Goal: Information Seeking & Learning: Learn about a topic

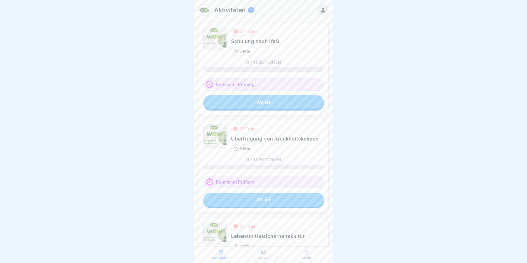
click at [245, 100] on link "Weiter" at bounding box center [263, 102] width 120 height 14
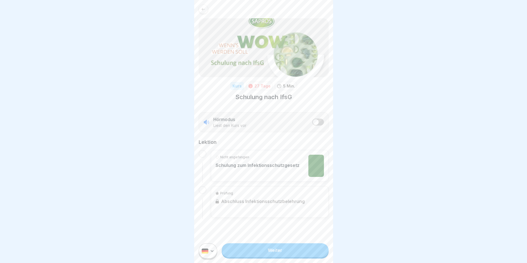
scroll to position [4, 0]
click at [279, 246] on link "Weiter" at bounding box center [275, 250] width 107 height 14
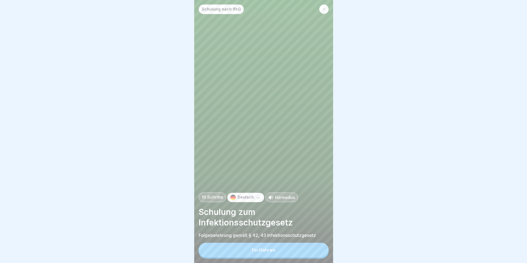
click at [274, 252] on div "Fortfahren" at bounding box center [264, 249] width 24 height 5
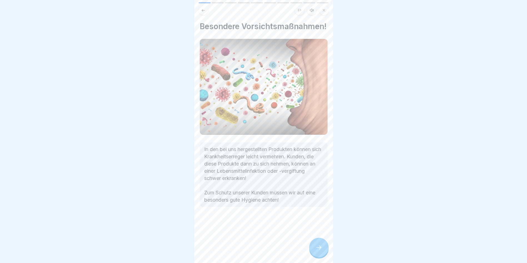
click at [318, 251] on icon at bounding box center [318, 247] width 7 height 7
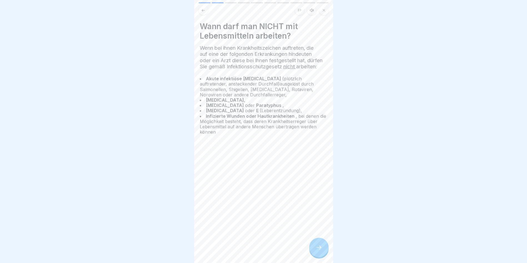
click at [318, 251] on icon at bounding box center [318, 247] width 7 height 7
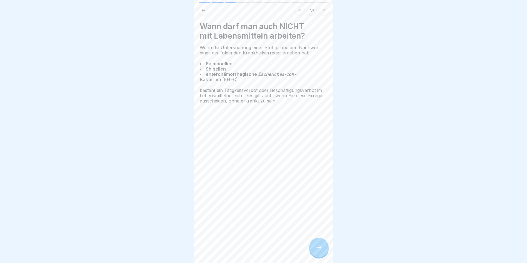
click at [316, 250] on icon at bounding box center [318, 247] width 7 height 7
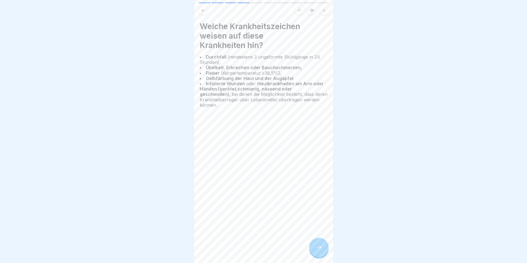
click at [316, 250] on icon at bounding box center [318, 247] width 7 height 7
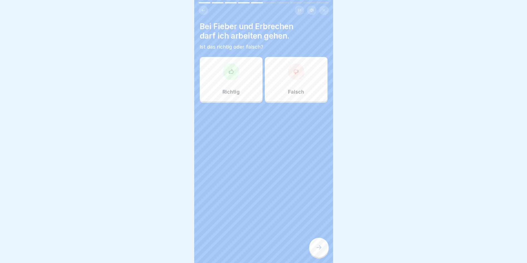
click at [292, 80] on div "Falsch" at bounding box center [296, 79] width 63 height 44
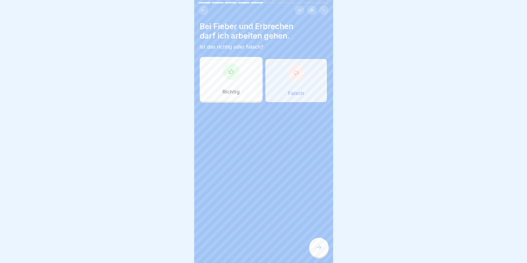
click at [321, 251] on icon at bounding box center [318, 247] width 7 height 7
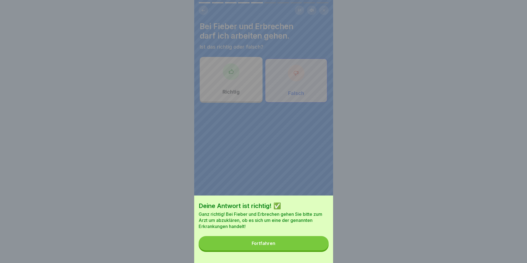
click at [270, 244] on button "Fortfahren" at bounding box center [263, 243] width 130 height 14
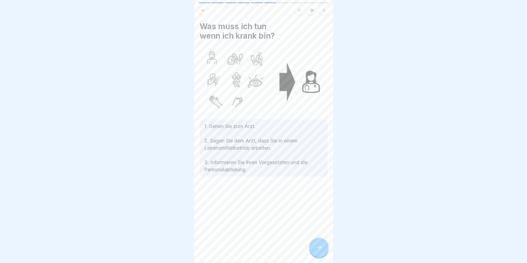
click at [320, 250] on icon at bounding box center [318, 247] width 7 height 7
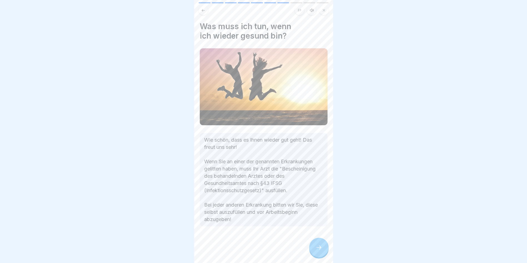
click at [320, 249] on icon at bounding box center [318, 247] width 7 height 7
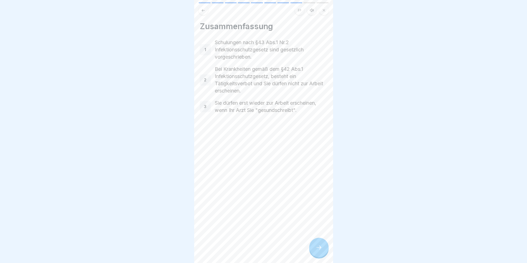
click at [320, 249] on icon at bounding box center [318, 247] width 7 height 7
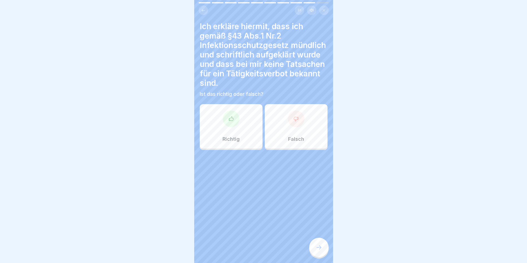
click at [231, 128] on div "Richtig" at bounding box center [231, 126] width 63 height 44
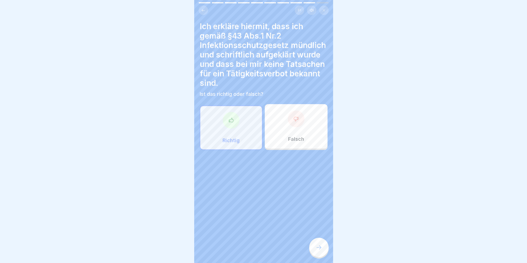
click at [323, 255] on div at bounding box center [318, 247] width 19 height 19
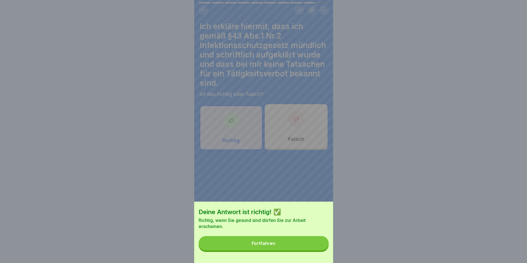
click at [289, 247] on button "Fortfahren" at bounding box center [263, 243] width 130 height 14
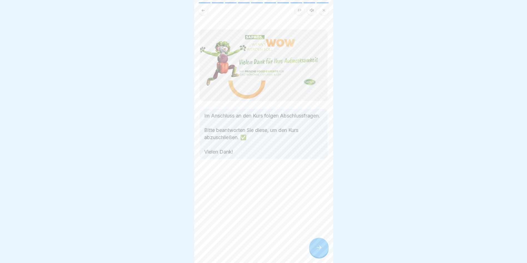
click at [315, 255] on div at bounding box center [318, 247] width 19 height 19
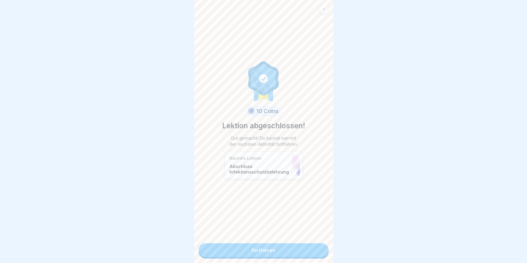
click at [280, 257] on div "10 Coins Lektion abgeschlossen! Gut gemacht! Du kannst nun mit der nächsten Akt…" at bounding box center [263, 131] width 139 height 263
click at [280, 251] on link "Fortfahren" at bounding box center [263, 250] width 130 height 14
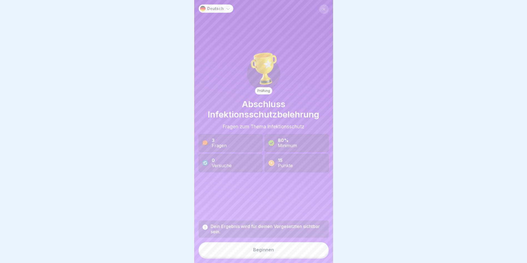
click at [280, 251] on button "Beginnen" at bounding box center [263, 249] width 130 height 15
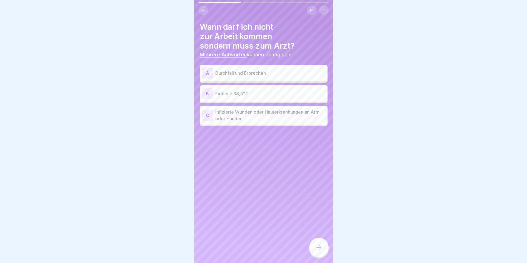
click at [240, 80] on div "A Durchfall und Erbrechen" at bounding box center [264, 73] width 128 height 17
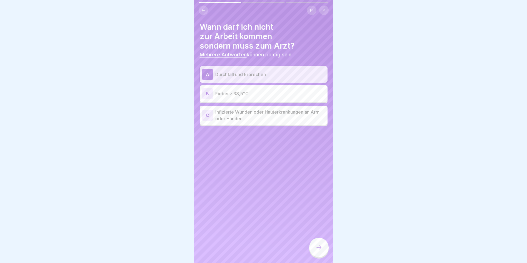
click at [243, 96] on p "Fieber ≥ 38,5°C" at bounding box center [270, 93] width 110 height 7
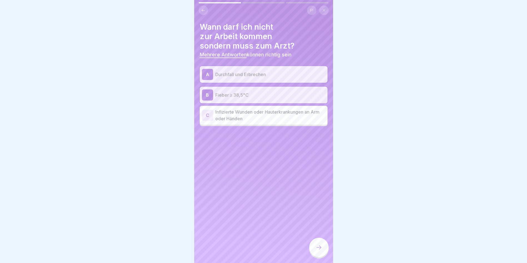
click at [249, 116] on p "Infizierte Wunden oder Hauterkrankungen an Arm oder Händen" at bounding box center [270, 115] width 110 height 13
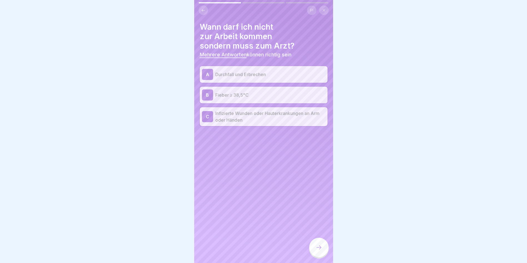
click at [317, 251] on icon at bounding box center [318, 247] width 7 height 7
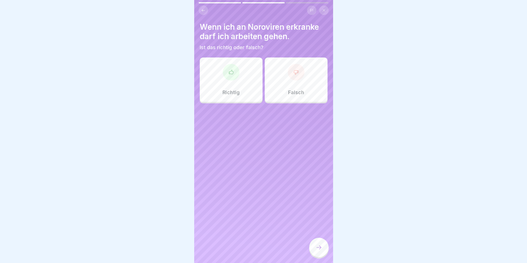
click at [293, 83] on div "Falsch" at bounding box center [296, 79] width 63 height 44
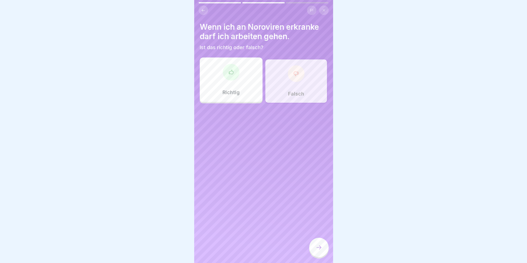
click at [317, 248] on div at bounding box center [318, 247] width 19 height 19
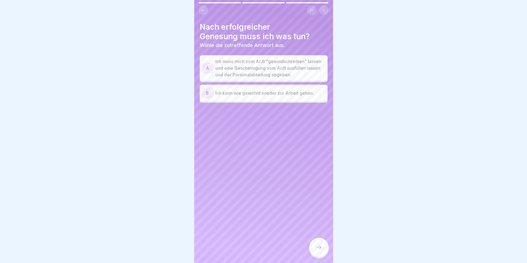
click at [253, 67] on p "Ich muss mich vom Arzt "gesundschreiben" lassen und eine Bescheinigung vom Arzt…" at bounding box center [270, 68] width 110 height 20
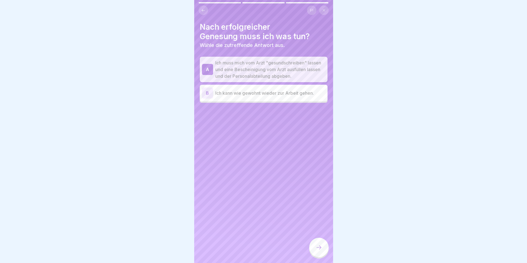
click at [321, 246] on div at bounding box center [318, 247] width 19 height 19
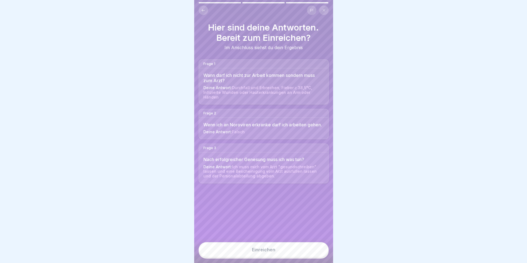
click at [262, 252] on div "Einreichen" at bounding box center [263, 249] width 23 height 5
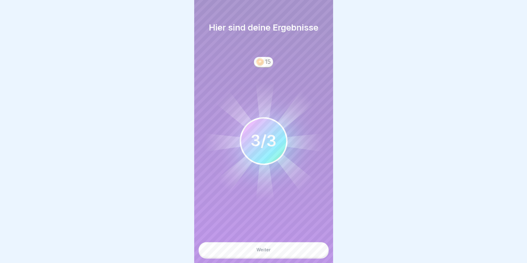
click at [262, 252] on div "Weiter" at bounding box center [263, 249] width 14 height 5
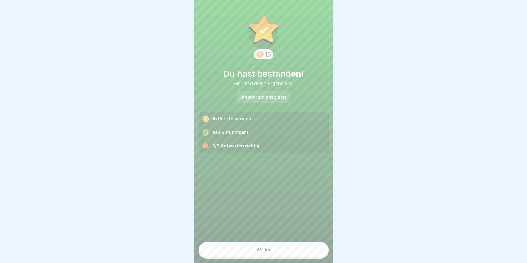
click at [262, 252] on div "Weiter" at bounding box center [263, 249] width 14 height 5
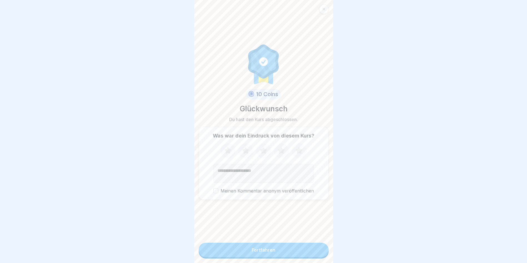
click at [262, 252] on div "Fortfahren" at bounding box center [264, 249] width 24 height 5
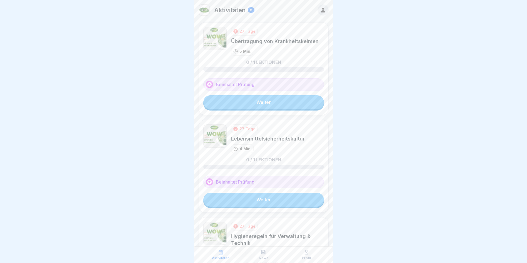
click at [260, 198] on link "Weiter" at bounding box center [263, 200] width 120 height 14
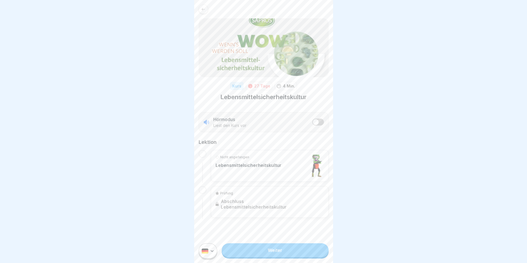
click at [280, 252] on link "Weiter" at bounding box center [275, 250] width 107 height 14
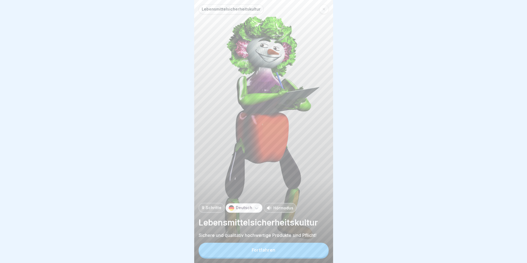
click at [280, 252] on button "Fortfahren" at bounding box center [263, 250] width 130 height 14
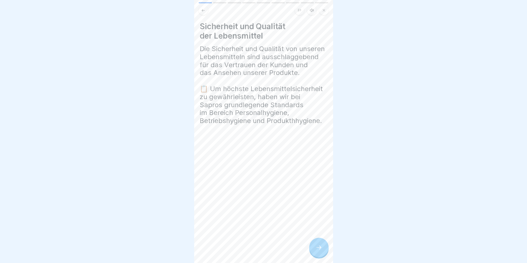
click at [318, 251] on icon at bounding box center [318, 247] width 7 height 7
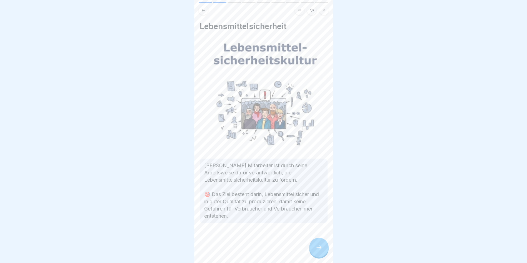
click at [319, 249] on icon at bounding box center [318, 247] width 7 height 7
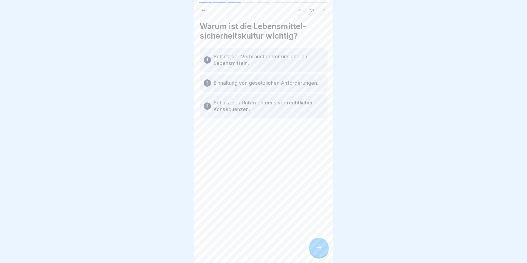
click at [322, 248] on div at bounding box center [318, 247] width 19 height 19
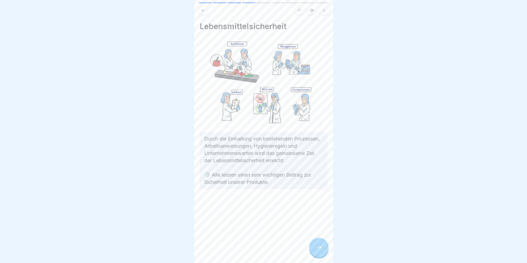
click at [323, 245] on div at bounding box center [318, 247] width 19 height 19
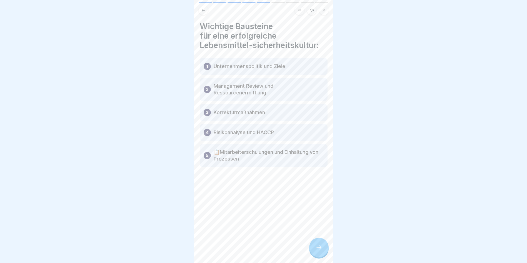
click at [317, 251] on icon at bounding box center [318, 247] width 7 height 7
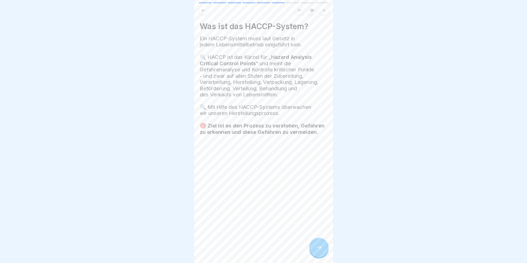
click at [317, 256] on div at bounding box center [318, 247] width 19 height 19
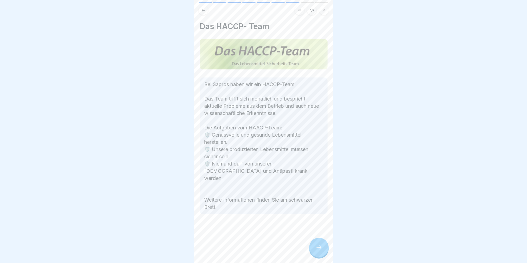
click at [318, 251] on icon at bounding box center [318, 247] width 7 height 7
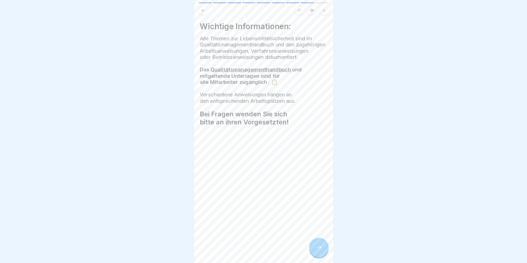
click at [318, 251] on icon at bounding box center [318, 247] width 7 height 7
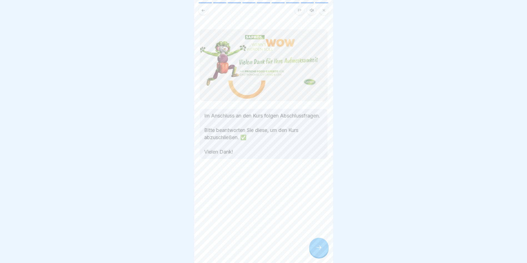
click at [318, 251] on icon at bounding box center [318, 247] width 7 height 7
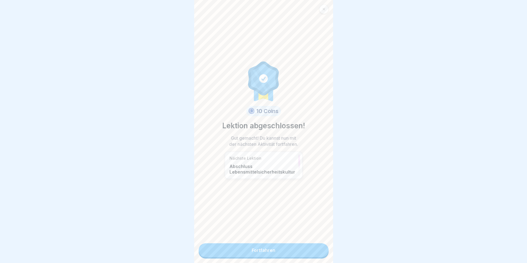
click at [288, 252] on link "Fortfahren" at bounding box center [263, 250] width 130 height 14
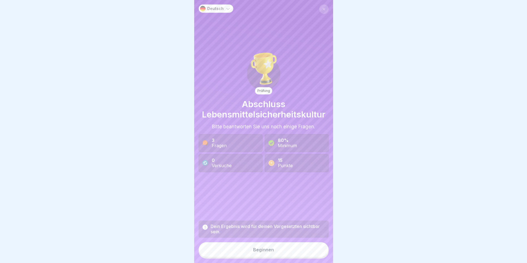
click at [288, 252] on button "Beginnen" at bounding box center [263, 249] width 130 height 15
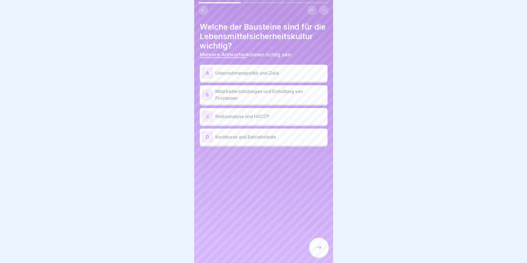
click at [250, 76] on p "Unternehmenspolitik und Ziele" at bounding box center [270, 73] width 110 height 7
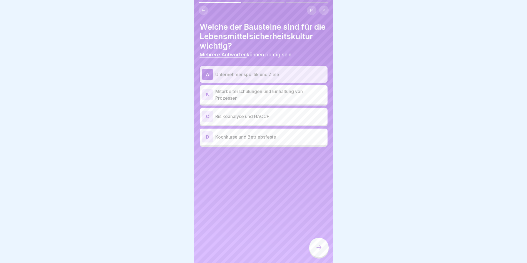
click at [250, 101] on p "Mitarbeiterschulungen und Einhaltung von Prozessen" at bounding box center [270, 94] width 110 height 13
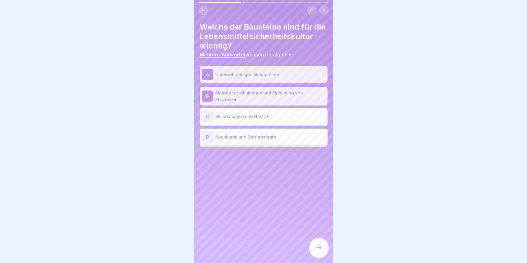
click at [253, 120] on p "Risikoanalyse und HACCP" at bounding box center [270, 116] width 110 height 7
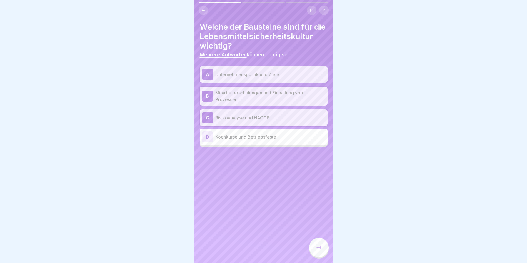
click at [321, 251] on icon at bounding box center [318, 247] width 7 height 7
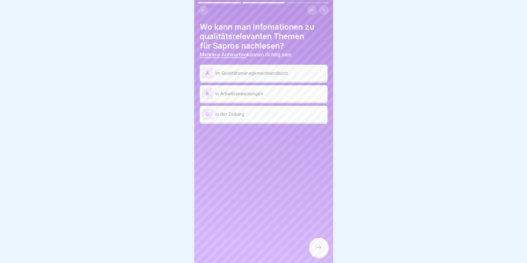
click at [236, 74] on p "Im Qualitätsmanagementhandbuch" at bounding box center [270, 73] width 110 height 7
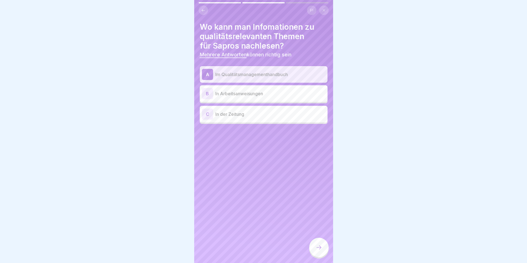
click at [321, 250] on icon at bounding box center [318, 247] width 7 height 7
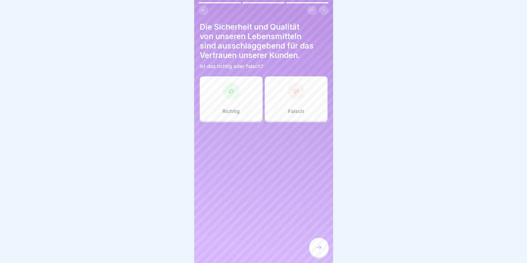
click at [233, 90] on div at bounding box center [231, 91] width 17 height 17
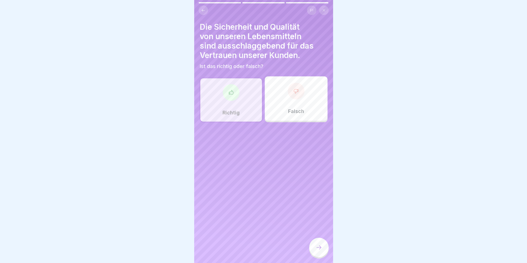
click at [323, 250] on div at bounding box center [318, 247] width 19 height 19
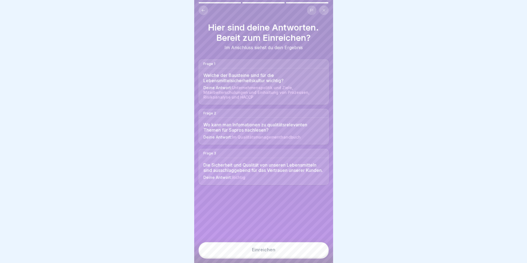
click at [299, 256] on button "Einreichen" at bounding box center [263, 249] width 130 height 15
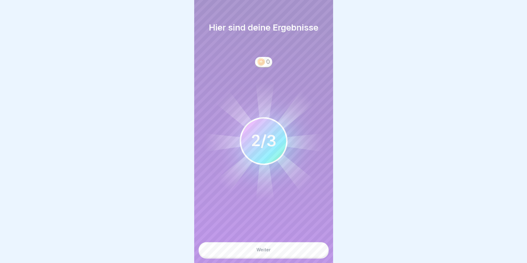
click at [267, 252] on div "Weiter" at bounding box center [263, 249] width 14 height 5
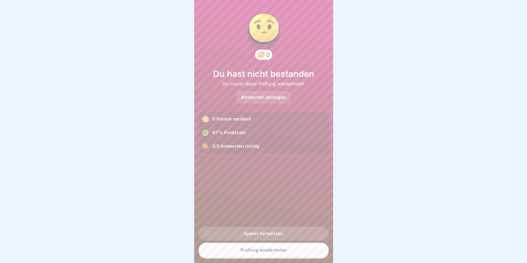
click at [261, 254] on link "Prüfung wiederholen" at bounding box center [263, 250] width 130 height 14
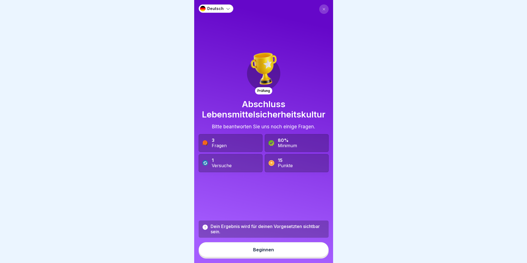
click at [255, 252] on div "Beginnen" at bounding box center [263, 249] width 21 height 5
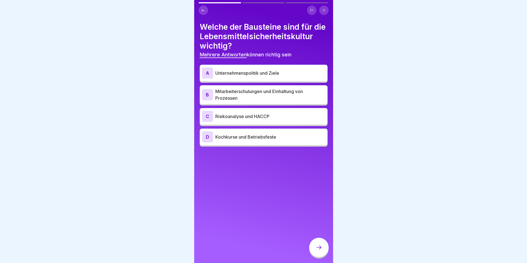
click at [220, 76] on p "Unternehmenspolitik und Ziele" at bounding box center [270, 73] width 110 height 7
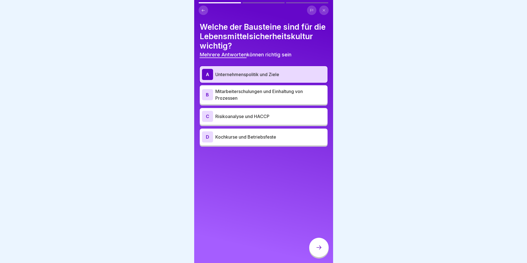
click at [226, 101] on p "Mitarbeiterschulungen und Einhaltung von Prozessen" at bounding box center [270, 94] width 110 height 13
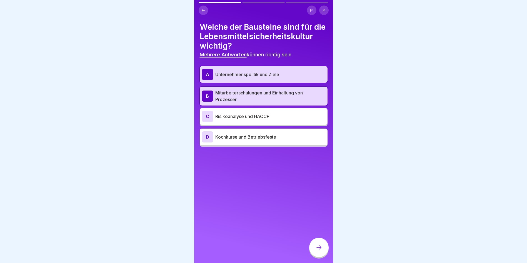
click at [232, 120] on p "Risikoanalyse und HACCP" at bounding box center [270, 116] width 110 height 7
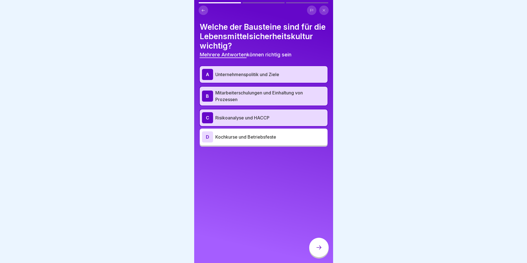
click at [322, 247] on div at bounding box center [318, 247] width 19 height 19
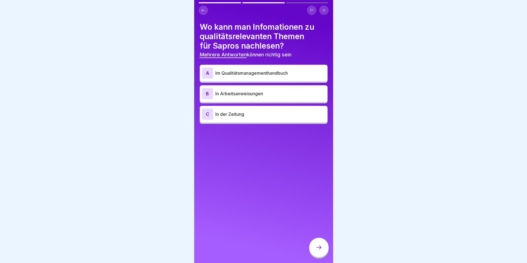
click at [251, 75] on p "Im Qualitätsmanagementhandbuch" at bounding box center [270, 73] width 110 height 7
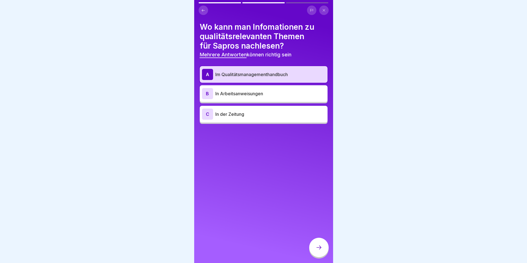
click at [247, 94] on p "In Arbeitsanweisungen" at bounding box center [270, 93] width 110 height 7
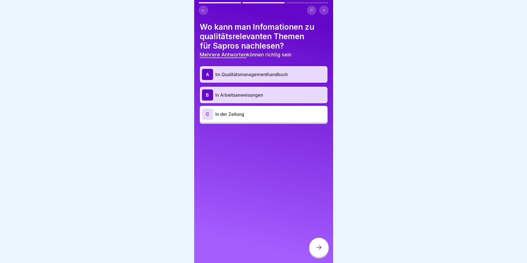
click at [316, 247] on div at bounding box center [318, 247] width 19 height 19
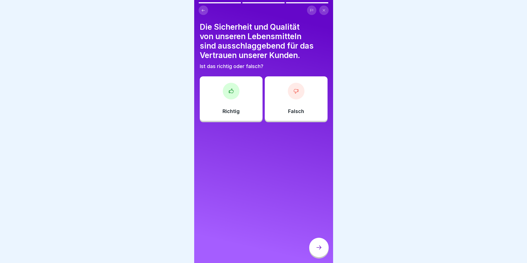
click at [223, 92] on div at bounding box center [231, 91] width 17 height 17
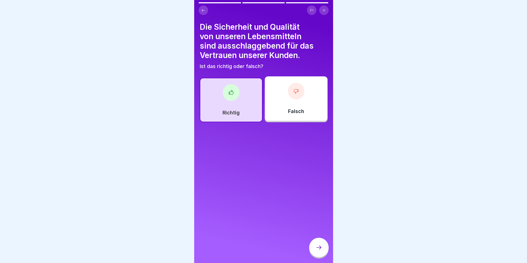
click at [323, 250] on div at bounding box center [318, 247] width 19 height 19
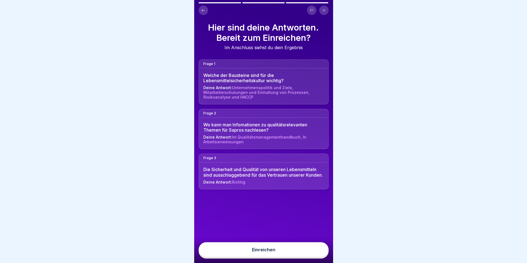
click at [273, 252] on div "Einreichen" at bounding box center [263, 249] width 23 height 5
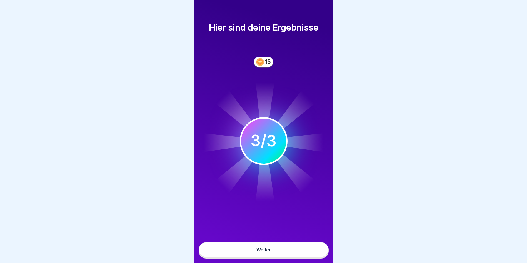
click at [273, 253] on button "Weiter" at bounding box center [263, 249] width 130 height 15
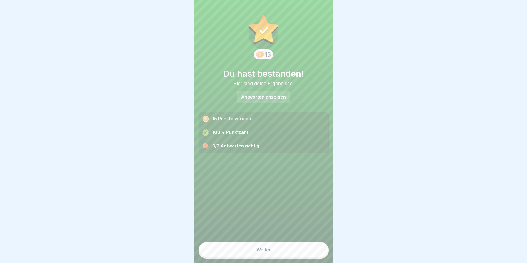
click at [263, 252] on div "Weiter" at bounding box center [263, 249] width 14 height 5
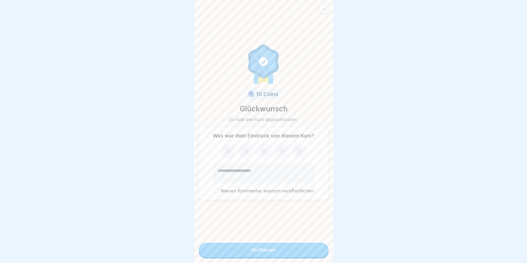
click at [263, 252] on button "Fortfahren" at bounding box center [263, 250] width 130 height 14
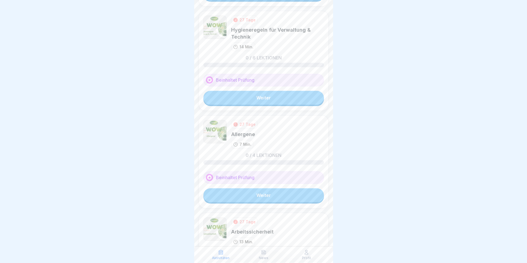
scroll to position [111, 0]
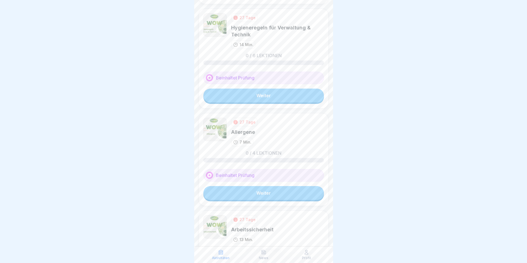
click at [270, 195] on link "Weiter" at bounding box center [263, 193] width 120 height 14
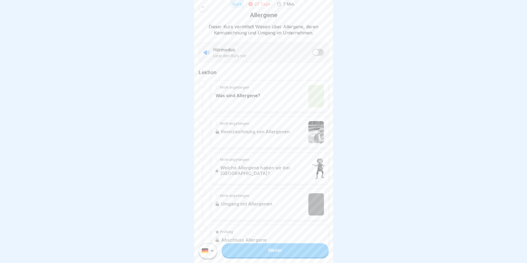
scroll to position [83, 0]
click at [269, 257] on link "Weiter" at bounding box center [275, 250] width 107 height 14
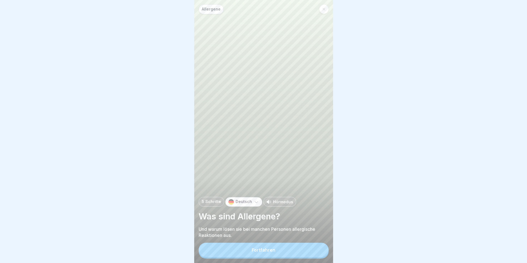
click at [268, 252] on div "Fortfahren" at bounding box center [264, 249] width 24 height 5
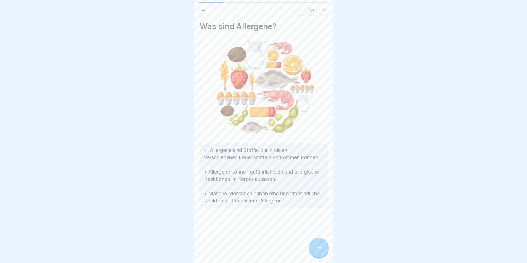
click at [320, 248] on div at bounding box center [318, 247] width 19 height 19
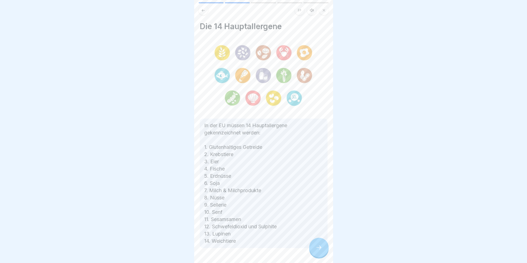
click at [320, 248] on div at bounding box center [318, 247] width 19 height 19
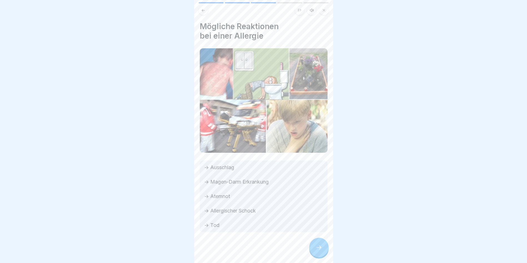
click at [319, 250] on icon at bounding box center [318, 247] width 7 height 7
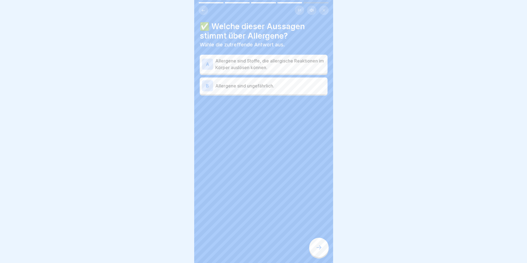
click at [257, 65] on p "Allergene sind Stoffe, die allergische Reaktionen im Körper auslösen können." at bounding box center [270, 63] width 110 height 13
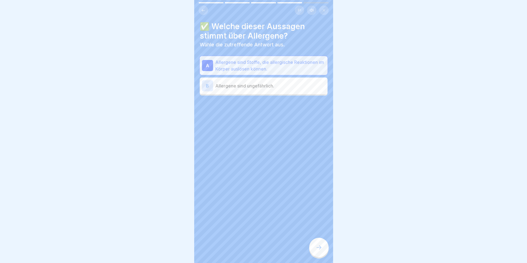
click at [316, 250] on icon at bounding box center [318, 247] width 7 height 7
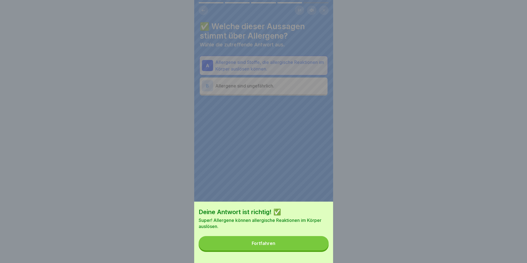
click at [269, 246] on div "Fortfahren" at bounding box center [264, 243] width 24 height 5
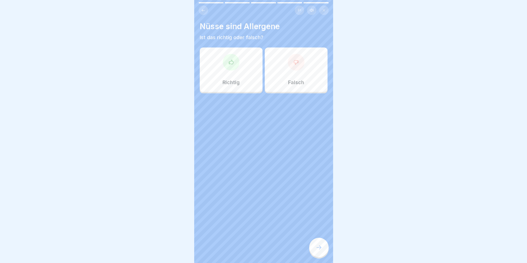
click at [232, 60] on icon at bounding box center [231, 62] width 6 height 6
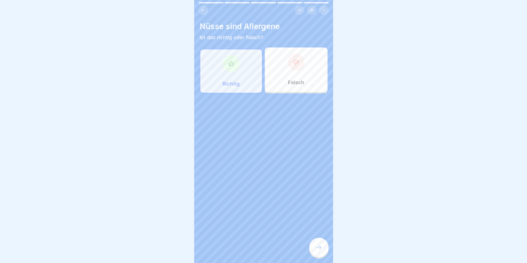
click at [318, 251] on icon at bounding box center [318, 247] width 7 height 7
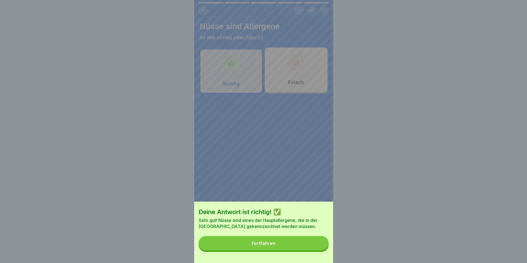
click at [283, 242] on button "Fortfahren" at bounding box center [263, 243] width 130 height 14
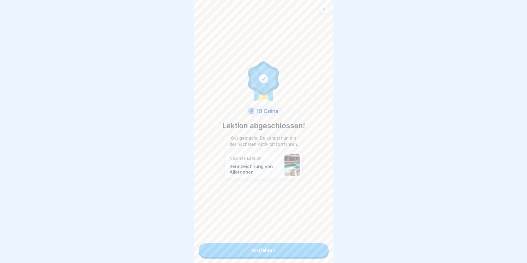
click at [255, 247] on link "Fortfahren" at bounding box center [263, 250] width 130 height 14
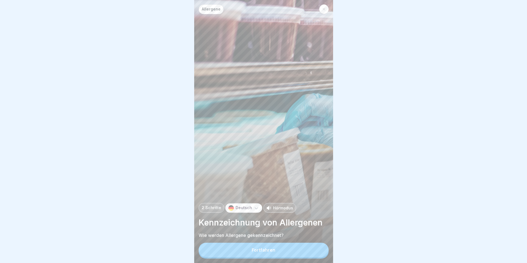
click at [257, 252] on div "Fortfahren" at bounding box center [264, 249] width 24 height 5
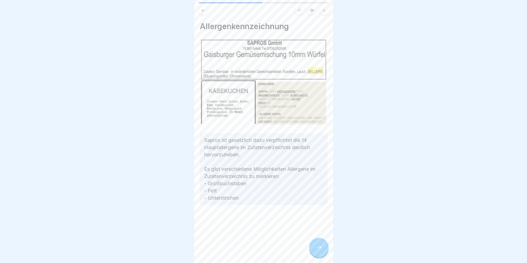
click at [316, 250] on icon at bounding box center [318, 247] width 7 height 7
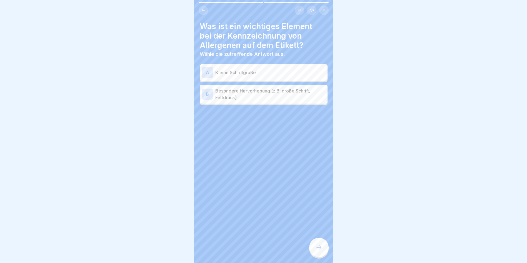
click at [265, 97] on p "Besondere Hervorhebung (z.B. große Schrift, Fettdruck)" at bounding box center [270, 93] width 110 height 13
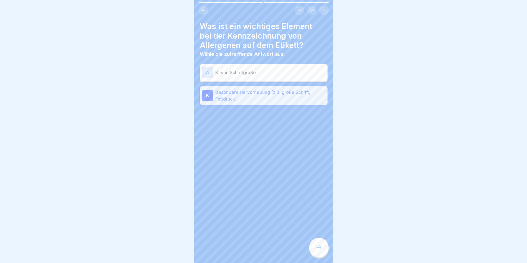
click at [321, 256] on div at bounding box center [318, 247] width 19 height 19
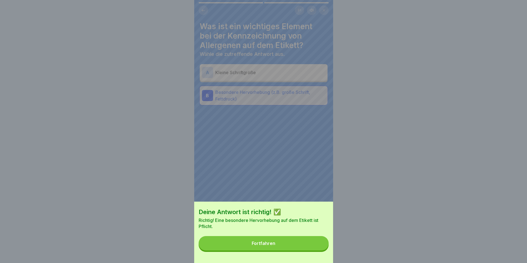
click at [279, 247] on button "Fortfahren" at bounding box center [263, 243] width 130 height 14
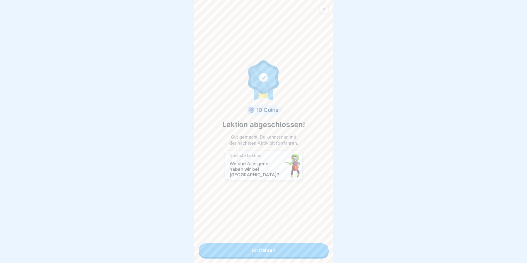
click at [263, 249] on link "Fortfahren" at bounding box center [263, 250] width 130 height 14
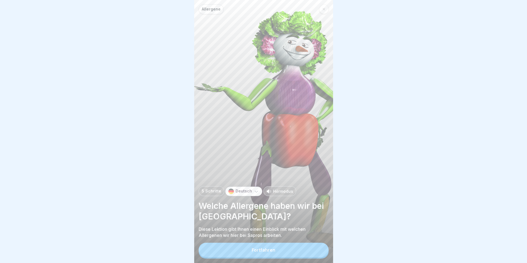
click at [260, 252] on button "Fortfahren" at bounding box center [263, 250] width 130 height 14
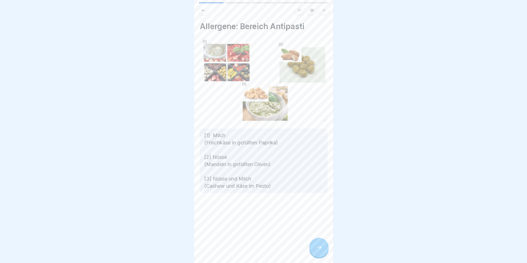
click at [315, 250] on div at bounding box center [318, 247] width 19 height 19
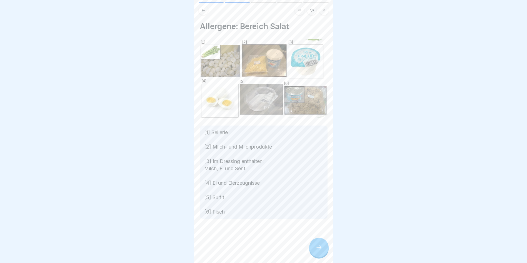
click at [315, 250] on div at bounding box center [318, 247] width 19 height 19
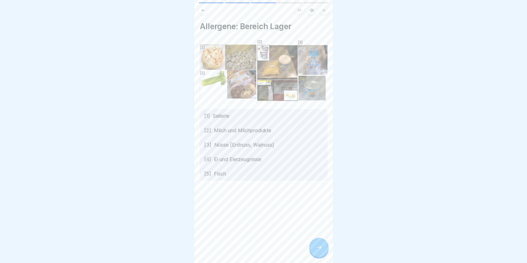
click at [315, 250] on div at bounding box center [318, 247] width 19 height 19
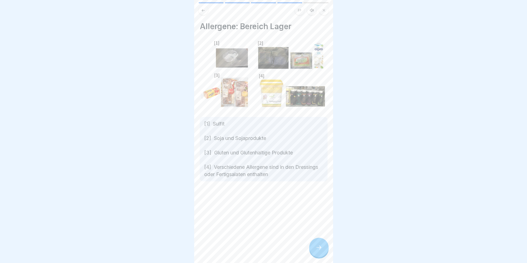
click at [315, 250] on div at bounding box center [318, 247] width 19 height 19
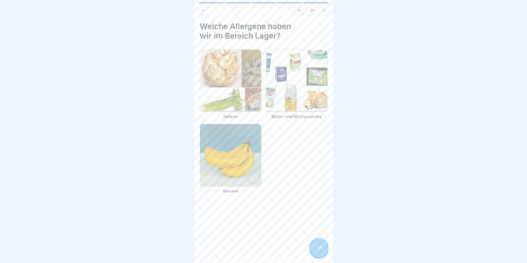
click at [320, 250] on icon at bounding box center [318, 247] width 7 height 7
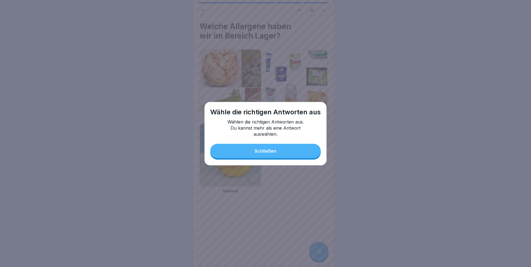
click at [275, 155] on button "Schließen" at bounding box center [265, 151] width 110 height 14
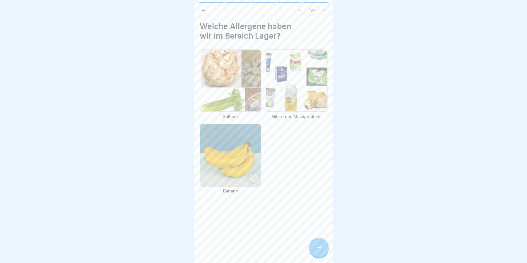
click at [315, 100] on div at bounding box center [319, 103] width 8 height 8
click at [250, 173] on div at bounding box center [253, 177] width 8 height 8
click at [252, 104] on div at bounding box center [253, 103] width 8 height 8
click at [314, 248] on div at bounding box center [318, 247] width 19 height 19
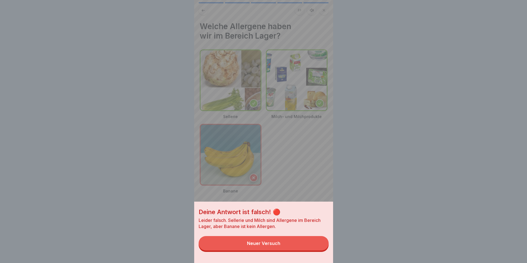
click at [270, 246] on div "Neuer Versuch" at bounding box center [263, 243] width 33 height 5
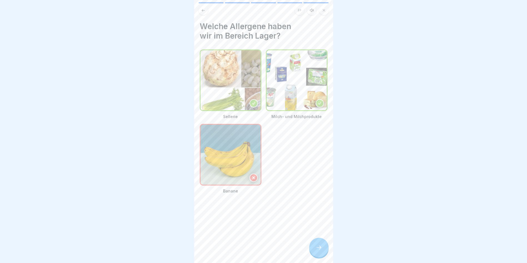
click at [252, 176] on icon at bounding box center [254, 178] width 4 height 4
click at [204, 10] on icon at bounding box center [203, 10] width 4 height 4
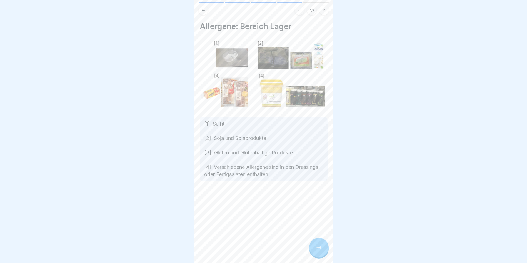
click at [320, 250] on icon at bounding box center [318, 247] width 7 height 7
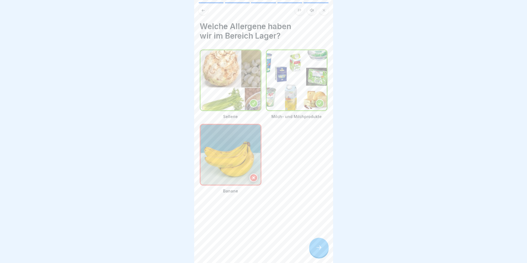
click at [320, 250] on icon at bounding box center [318, 247] width 7 height 7
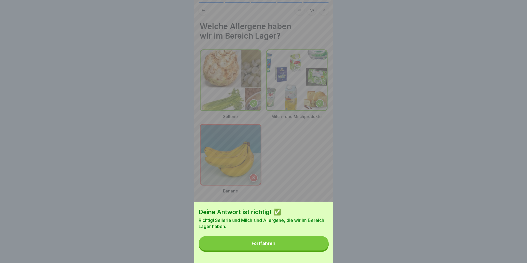
click at [288, 248] on button "Fortfahren" at bounding box center [263, 243] width 130 height 14
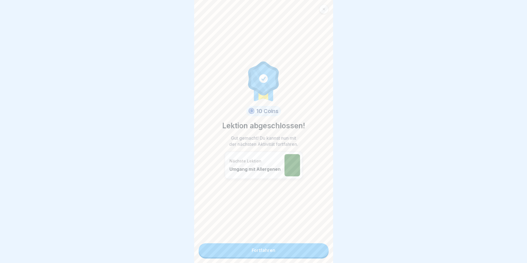
click at [274, 251] on link "Fortfahren" at bounding box center [263, 250] width 130 height 14
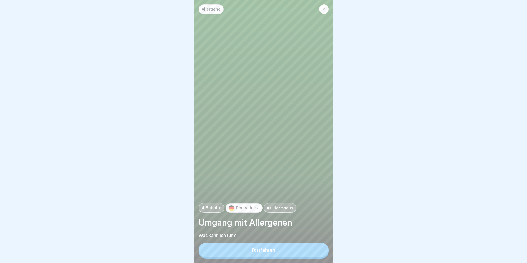
click at [265, 252] on div "Fortfahren" at bounding box center [264, 249] width 24 height 5
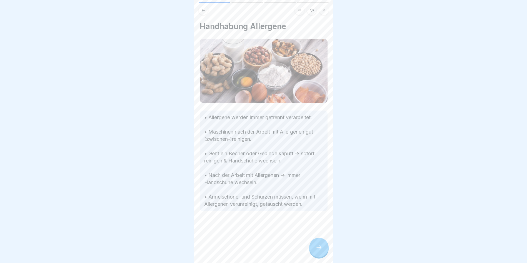
click at [316, 250] on icon at bounding box center [318, 247] width 7 height 7
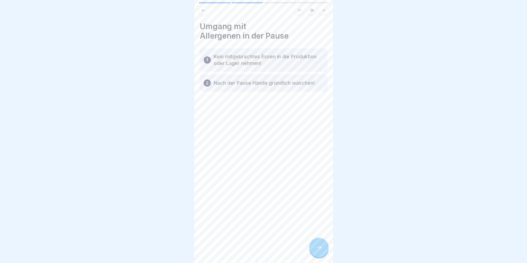
click at [319, 250] on icon at bounding box center [318, 247] width 7 height 7
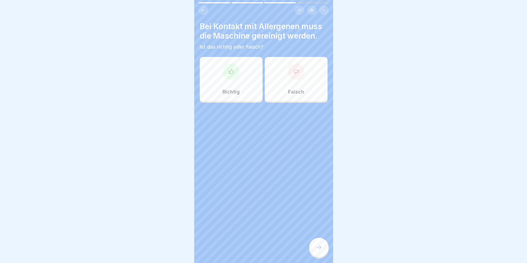
click at [230, 82] on div "Richtig" at bounding box center [231, 79] width 63 height 44
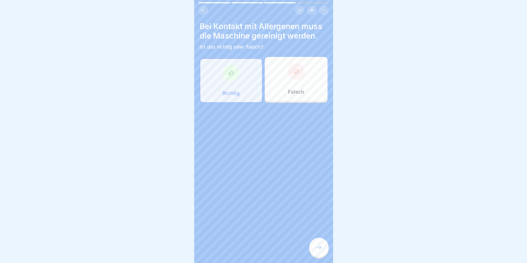
click at [323, 250] on div at bounding box center [318, 247] width 19 height 19
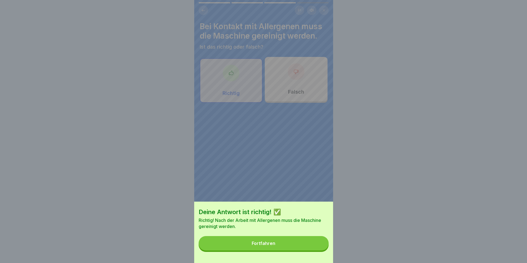
click at [281, 244] on button "Fortfahren" at bounding box center [263, 243] width 130 height 14
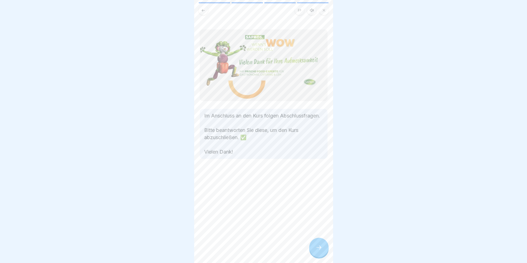
click at [317, 251] on icon at bounding box center [318, 247] width 7 height 7
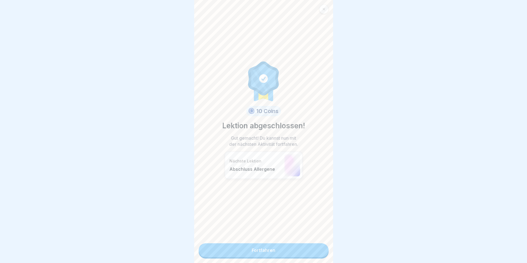
click at [270, 249] on link "Fortfahren" at bounding box center [263, 250] width 130 height 14
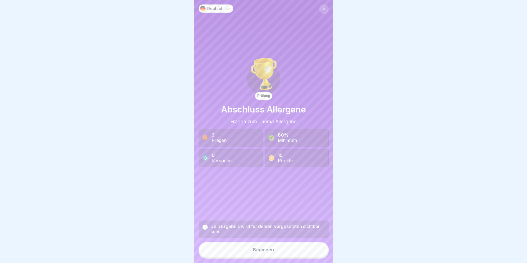
click at [270, 252] on div "Beginnen" at bounding box center [263, 249] width 21 height 5
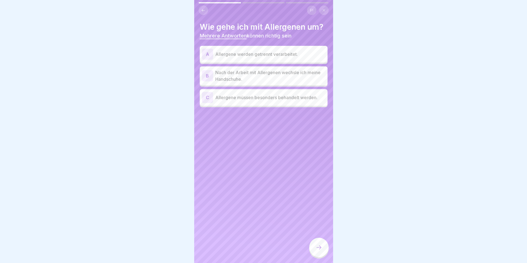
click at [242, 61] on div "A Allergene werden getrennt verarbeitet." at bounding box center [264, 54] width 128 height 17
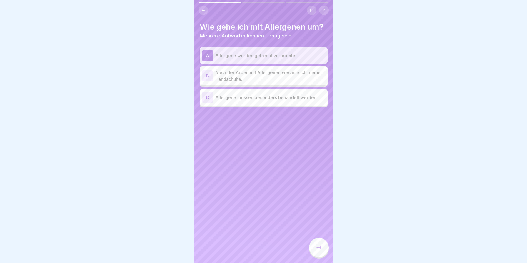
click at [239, 76] on p "Nach der Arbeit mit Allergenen wechsle ich meine Handschuhe." at bounding box center [270, 75] width 110 height 13
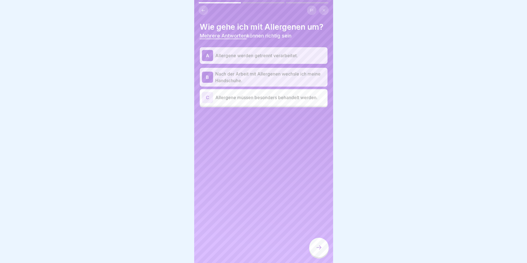
click at [269, 101] on div "C Allergene müssen besonders behandelt werden." at bounding box center [263, 97] width 123 height 11
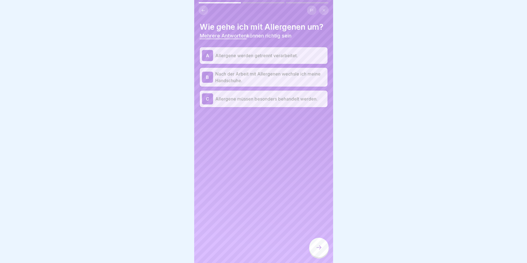
click at [321, 250] on icon at bounding box center [318, 247] width 7 height 7
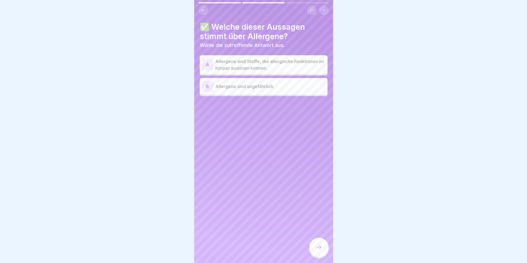
click at [243, 66] on p "Allergene sind Stoffe, die allergische Reaktionen im Körper auslösen können." at bounding box center [270, 64] width 110 height 13
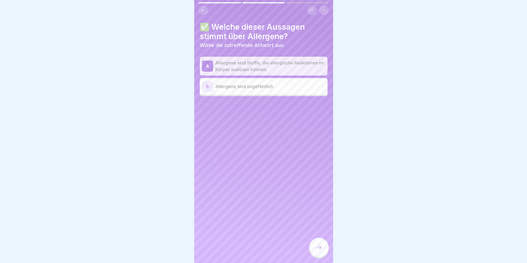
click at [316, 251] on icon at bounding box center [318, 247] width 7 height 7
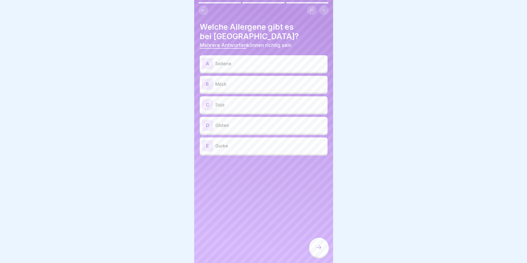
click at [232, 62] on p "Sellerie" at bounding box center [270, 63] width 110 height 7
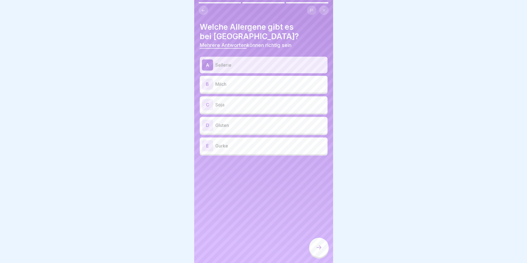
click at [229, 85] on p "Milch" at bounding box center [270, 84] width 110 height 7
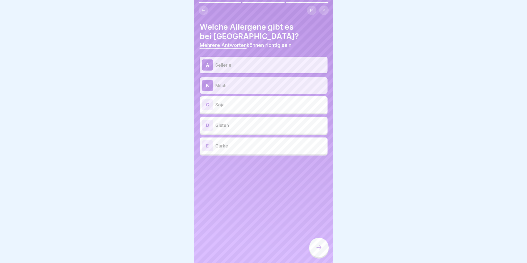
click at [230, 108] on p "Soja" at bounding box center [270, 104] width 110 height 7
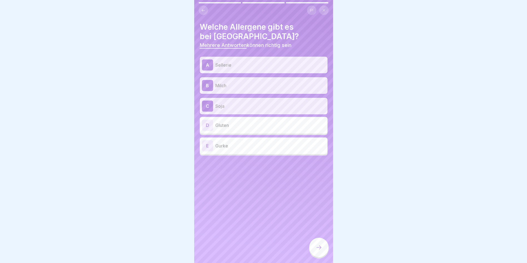
click at [228, 129] on div "D Gluten" at bounding box center [263, 125] width 123 height 11
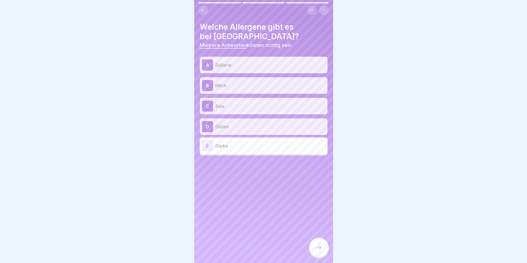
click at [320, 250] on icon at bounding box center [318, 247] width 7 height 7
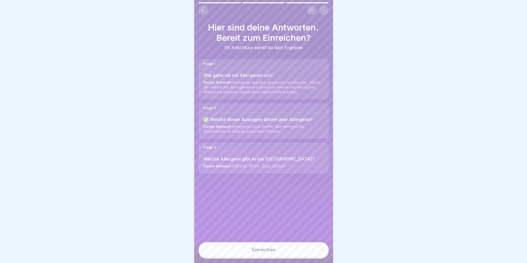
click at [286, 257] on button "Einreichen" at bounding box center [263, 249] width 130 height 15
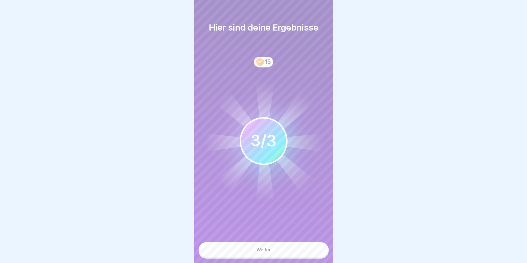
click at [272, 255] on button "Weiter" at bounding box center [263, 249] width 130 height 15
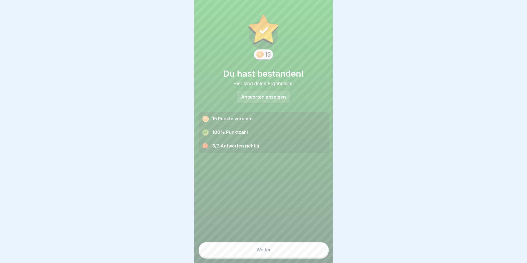
click at [265, 252] on div "Weiter" at bounding box center [263, 249] width 14 height 5
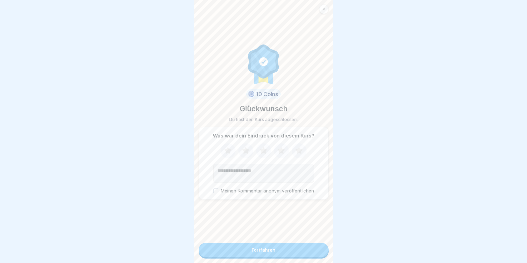
click at [265, 252] on div "Fortfahren" at bounding box center [264, 249] width 24 height 5
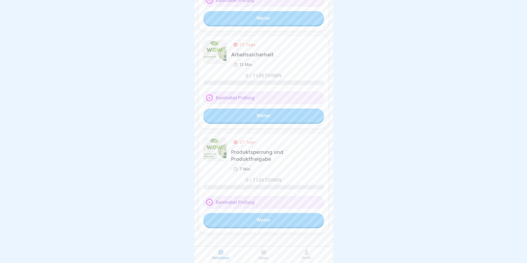
scroll to position [192, 0]
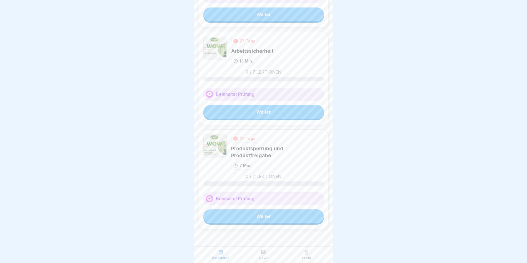
click at [260, 110] on link "Weiter" at bounding box center [263, 112] width 120 height 14
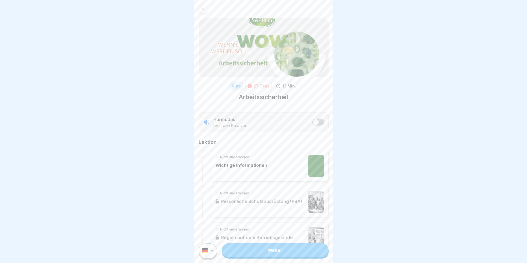
click at [269, 257] on link "Weiter" at bounding box center [275, 250] width 107 height 14
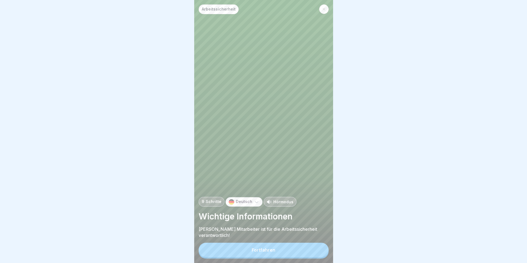
click at [266, 252] on button "Fortfahren" at bounding box center [263, 250] width 130 height 14
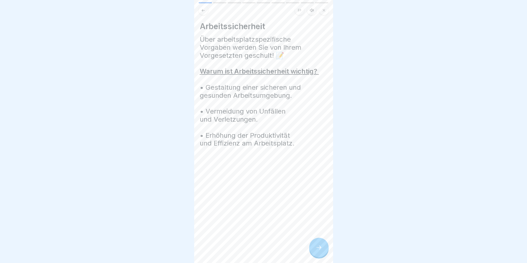
click at [321, 245] on div at bounding box center [318, 247] width 19 height 19
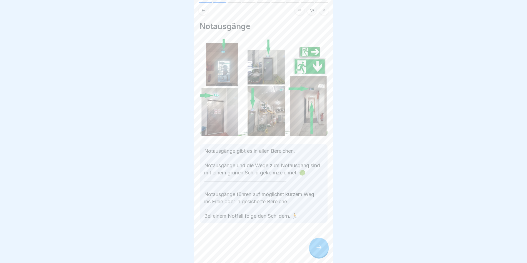
click at [321, 251] on icon at bounding box center [318, 247] width 7 height 7
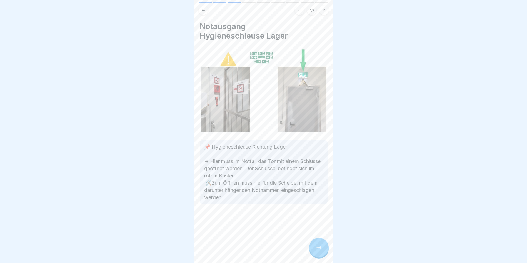
click at [321, 251] on icon at bounding box center [318, 247] width 7 height 7
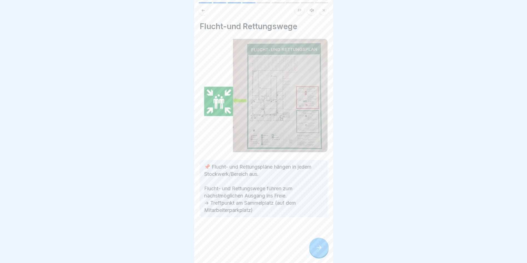
click at [321, 251] on icon at bounding box center [318, 247] width 7 height 7
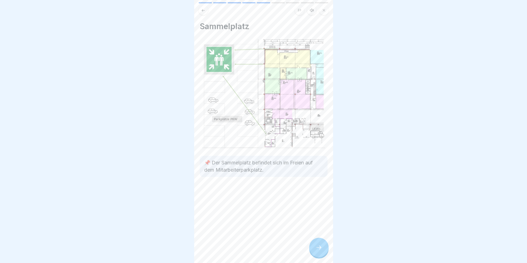
click at [321, 251] on icon at bounding box center [318, 247] width 7 height 7
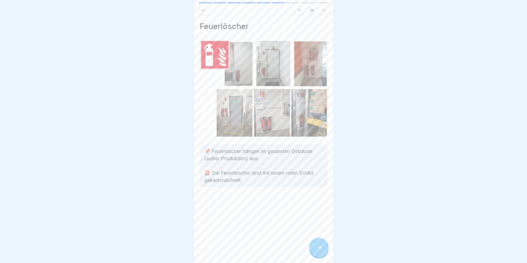
click at [321, 251] on icon at bounding box center [318, 247] width 7 height 7
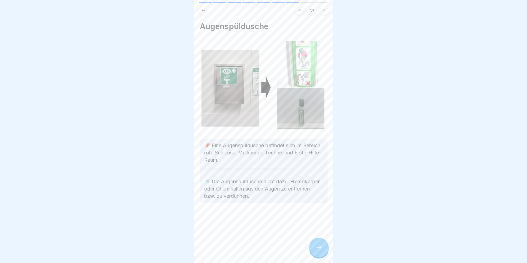
click at [323, 257] on div at bounding box center [318, 247] width 19 height 19
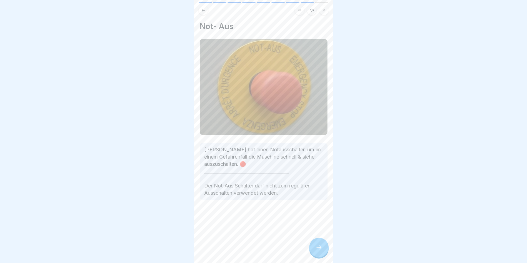
click at [323, 257] on div at bounding box center [318, 247] width 19 height 19
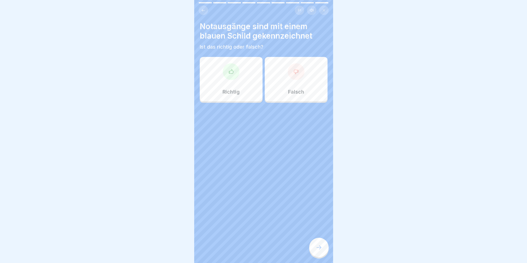
click at [279, 81] on div "Falsch" at bounding box center [296, 79] width 63 height 44
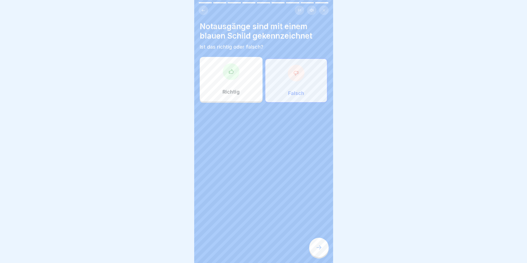
click at [316, 251] on icon at bounding box center [318, 247] width 7 height 7
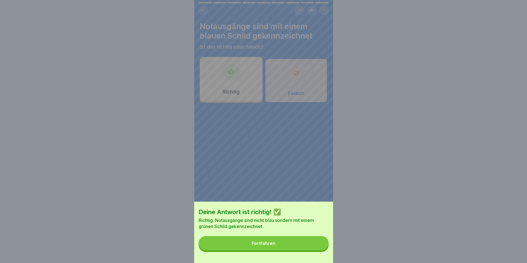
click at [290, 245] on button "Fortfahren" at bounding box center [263, 243] width 130 height 14
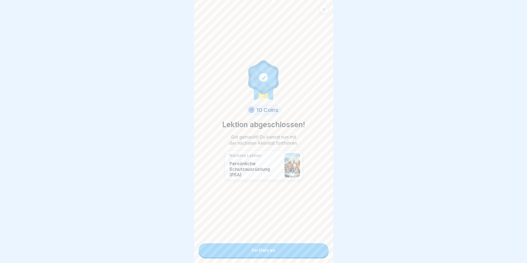
click at [280, 249] on link "Fortfahren" at bounding box center [263, 250] width 130 height 14
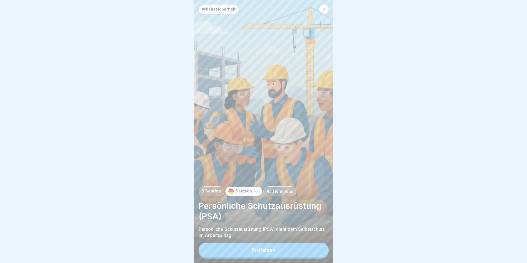
click at [274, 252] on div "Fortfahren" at bounding box center [264, 249] width 24 height 5
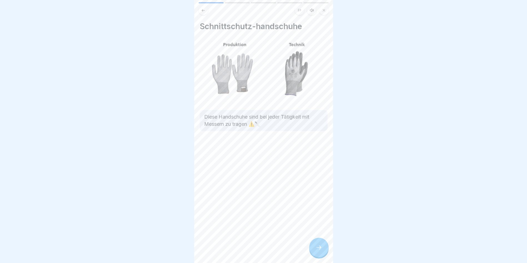
click at [319, 251] on icon at bounding box center [318, 247] width 7 height 7
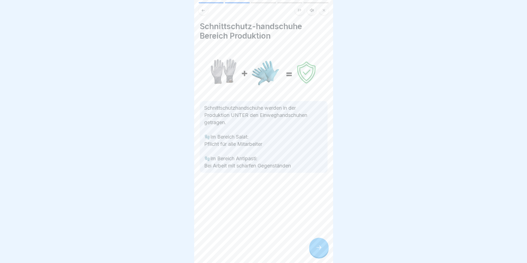
click at [319, 251] on icon at bounding box center [318, 247] width 7 height 7
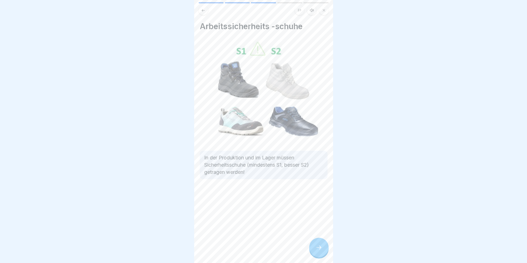
click at [319, 251] on icon at bounding box center [318, 247] width 7 height 7
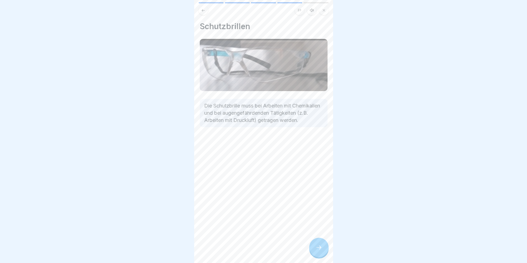
click at [319, 251] on icon at bounding box center [318, 247] width 7 height 7
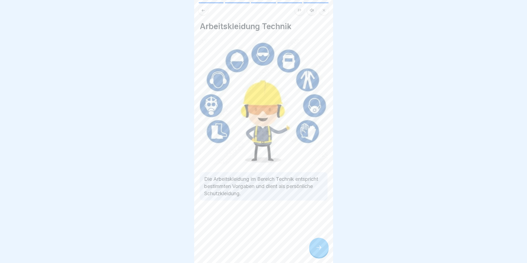
click at [319, 251] on icon at bounding box center [318, 247] width 7 height 7
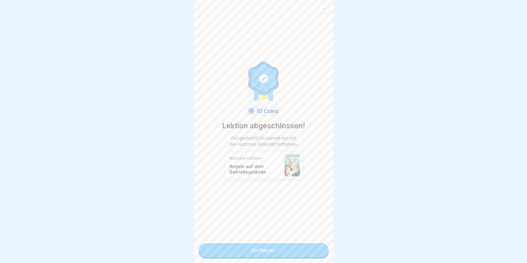
click at [319, 252] on link "Fortfahren" at bounding box center [263, 250] width 130 height 14
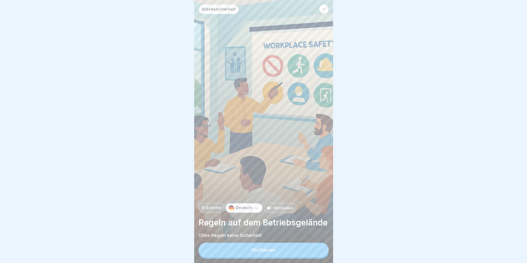
click at [317, 251] on button "Fortfahren" at bounding box center [263, 250] width 130 height 14
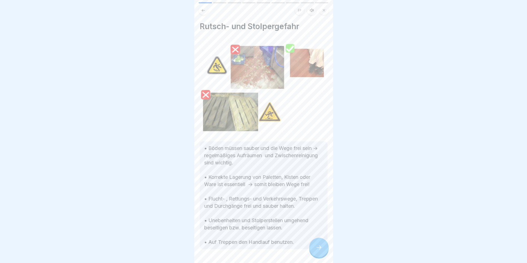
drag, startPoint x: 317, startPoint y: 251, endPoint x: 378, endPoint y: 103, distance: 159.9
click at [378, 103] on div at bounding box center [263, 131] width 527 height 263
click at [320, 251] on icon at bounding box center [318, 247] width 7 height 7
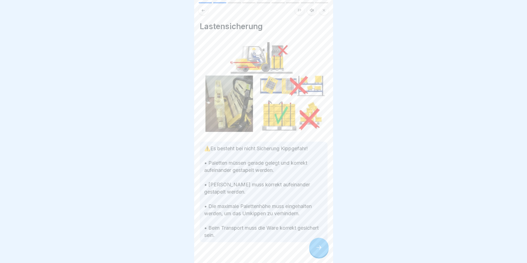
click at [320, 251] on icon at bounding box center [318, 247] width 7 height 7
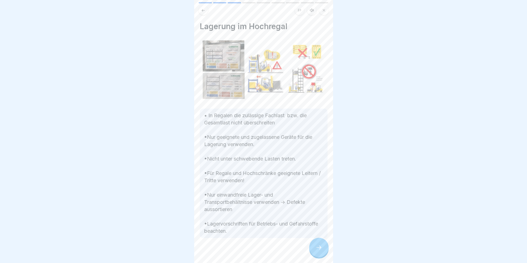
click at [320, 251] on icon at bounding box center [318, 247] width 7 height 7
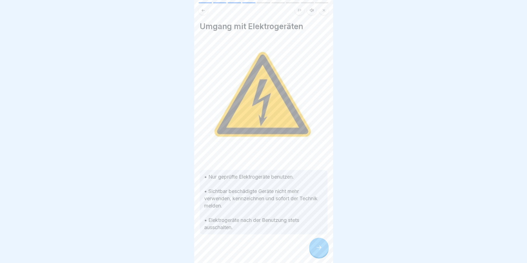
click at [319, 251] on icon at bounding box center [318, 247] width 7 height 7
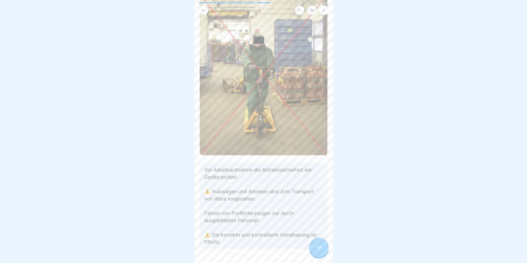
scroll to position [51, 0]
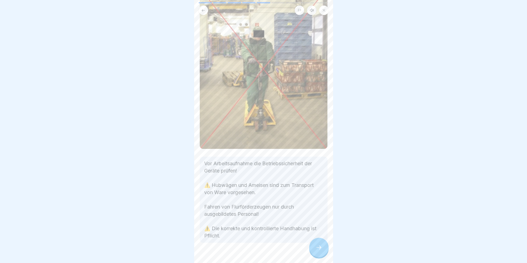
click at [316, 251] on icon at bounding box center [318, 247] width 7 height 7
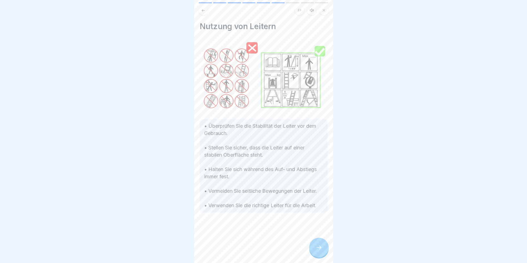
click at [316, 251] on icon at bounding box center [318, 247] width 7 height 7
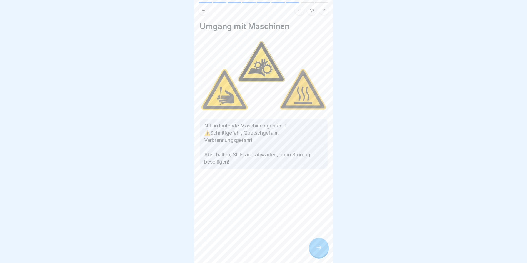
click at [316, 251] on icon at bounding box center [318, 247] width 7 height 7
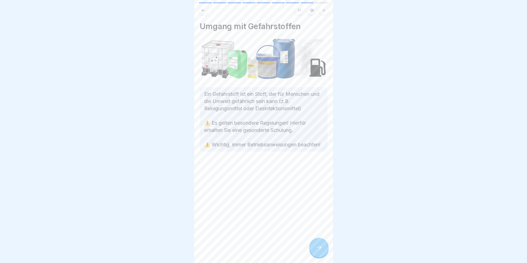
click at [316, 251] on icon at bounding box center [318, 247] width 7 height 7
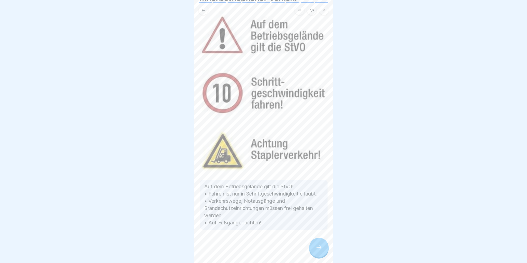
scroll to position [4, 0]
click at [317, 241] on div at bounding box center [318, 247] width 19 height 19
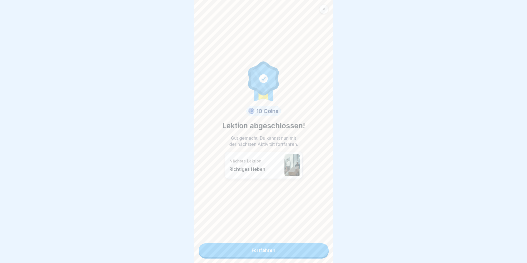
click at [269, 250] on link "Fortfahren" at bounding box center [263, 250] width 130 height 14
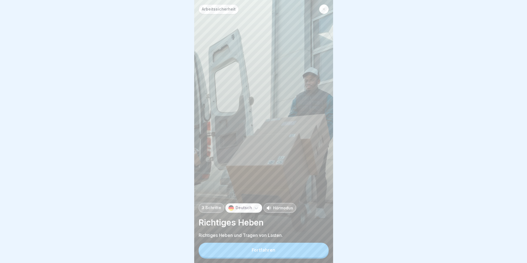
click at [269, 250] on button "Fortfahren" at bounding box center [263, 250] width 130 height 14
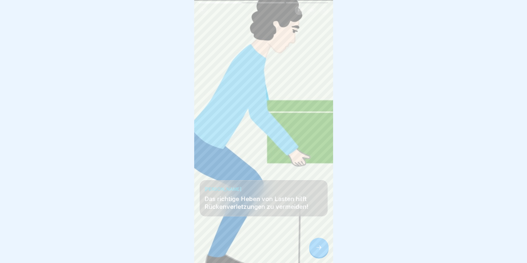
click at [319, 251] on icon at bounding box center [318, 247] width 7 height 7
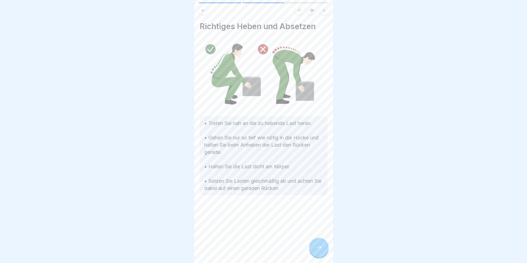
click at [319, 251] on icon at bounding box center [318, 247] width 7 height 7
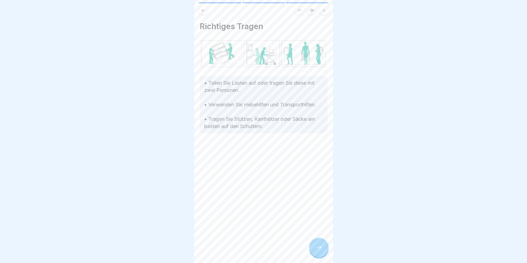
click at [319, 251] on icon at bounding box center [318, 247] width 7 height 7
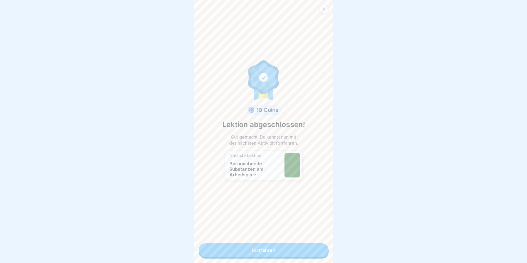
click at [319, 251] on link "Fortfahren" at bounding box center [263, 250] width 130 height 14
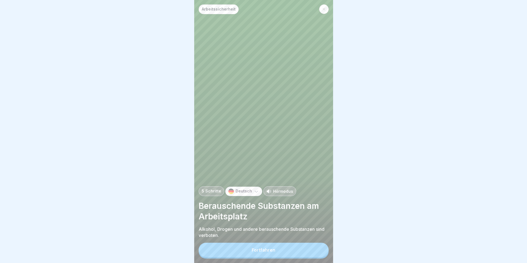
click at [319, 251] on button "Fortfahren" at bounding box center [263, 250] width 130 height 14
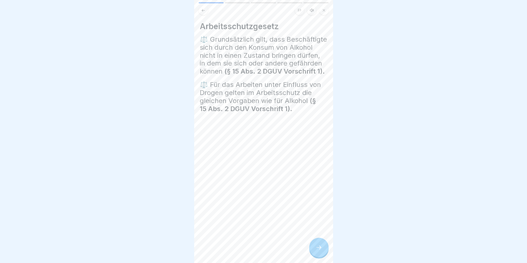
click at [319, 251] on icon at bounding box center [318, 247] width 7 height 7
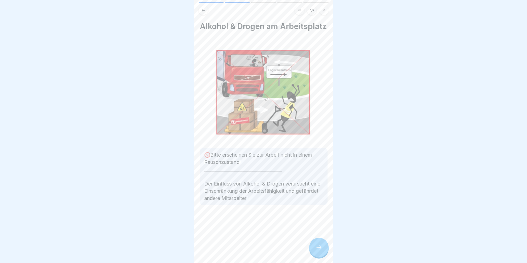
click at [319, 251] on icon at bounding box center [318, 247] width 7 height 7
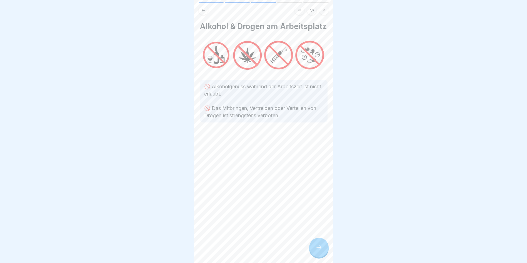
click at [319, 251] on icon at bounding box center [318, 247] width 7 height 7
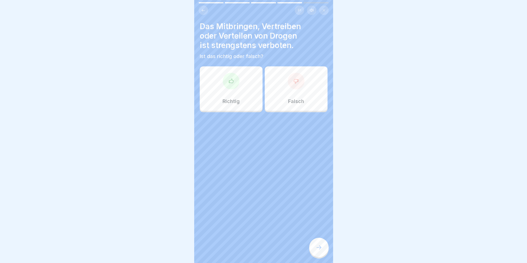
click at [243, 89] on div "Richtig" at bounding box center [231, 88] width 63 height 44
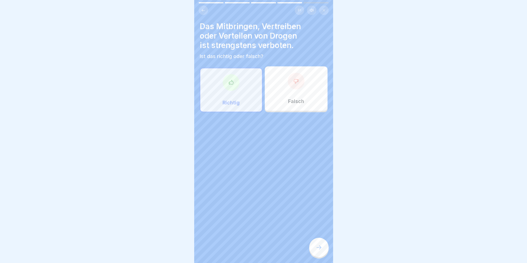
click at [319, 251] on icon at bounding box center [318, 247] width 7 height 7
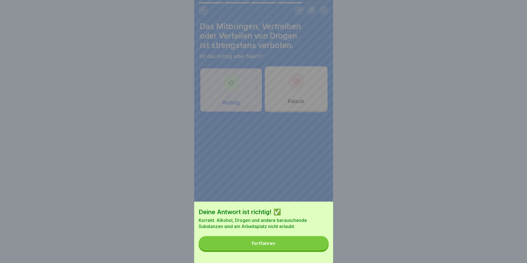
click at [269, 246] on div "Fortfahren" at bounding box center [264, 243] width 24 height 5
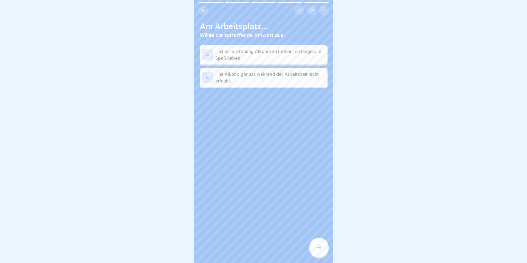
click at [229, 79] on p "...ist Alkoholgenuss während der Arbeitszeit nicht erlaubt." at bounding box center [270, 77] width 110 height 13
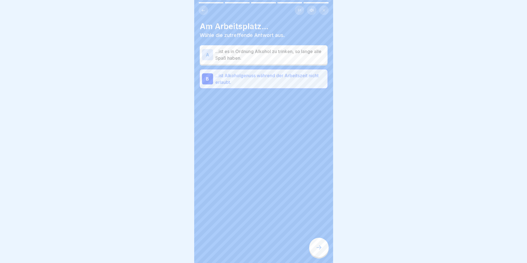
click at [319, 255] on div at bounding box center [318, 247] width 19 height 19
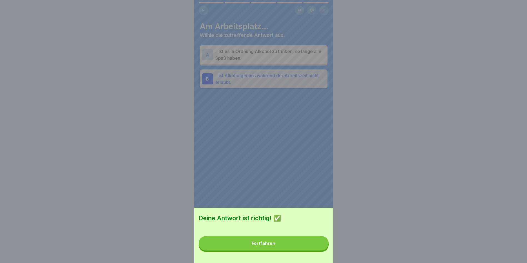
click at [276, 250] on button "Fortfahren" at bounding box center [263, 243] width 130 height 14
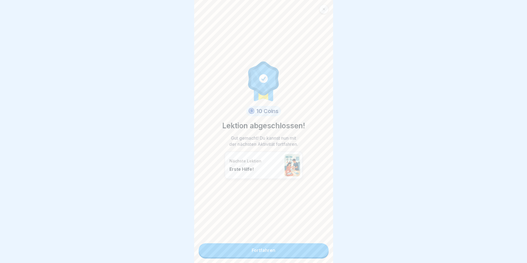
click at [272, 249] on link "Fortfahren" at bounding box center [263, 250] width 130 height 14
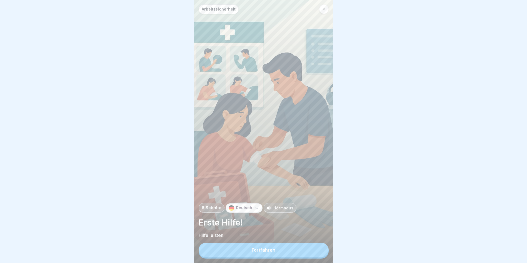
click at [273, 252] on div "Fortfahren" at bounding box center [264, 249] width 24 height 5
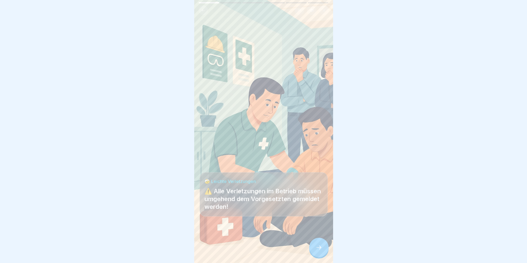
click at [316, 251] on icon at bounding box center [318, 247] width 7 height 7
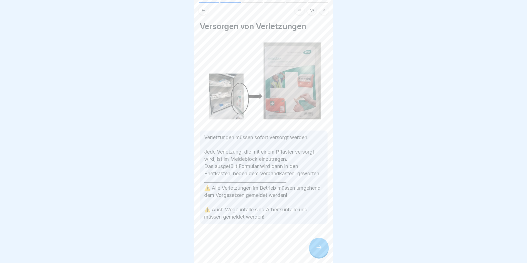
click at [316, 251] on icon at bounding box center [318, 247] width 7 height 7
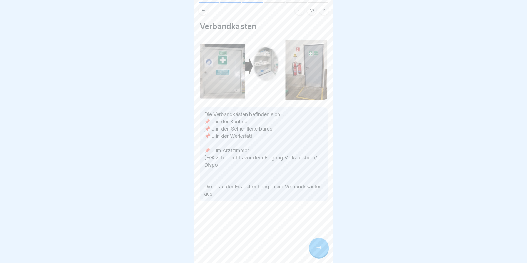
click at [316, 251] on icon at bounding box center [318, 247] width 7 height 7
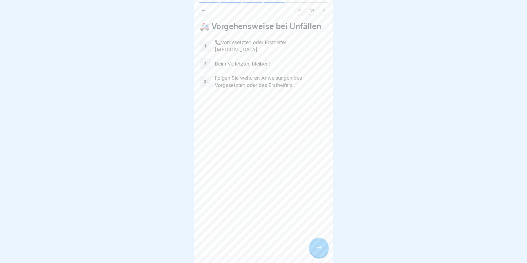
click at [316, 251] on icon at bounding box center [318, 247] width 7 height 7
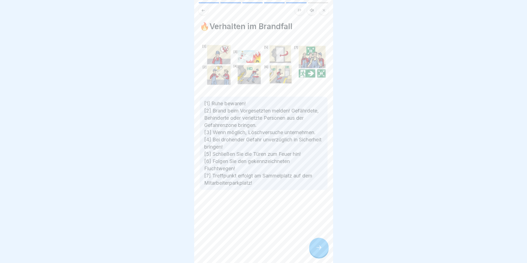
click at [316, 251] on icon at bounding box center [318, 247] width 7 height 7
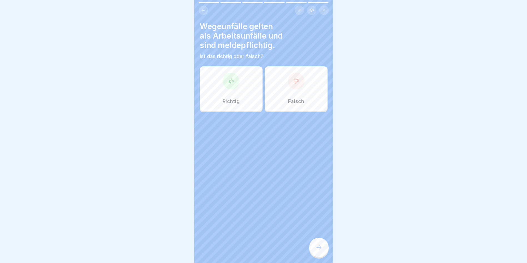
click at [236, 101] on p "Richtig" at bounding box center [230, 101] width 17 height 6
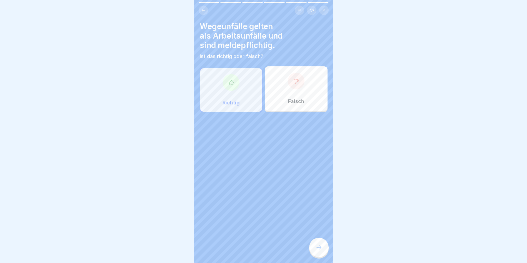
click at [311, 245] on div "Arbeitssicherheit 6 Schritte Deutsch Hörmodus Erste Hilfe! Hilfe leisten. Fortf…" at bounding box center [263, 131] width 139 height 263
click at [315, 248] on div at bounding box center [318, 247] width 19 height 19
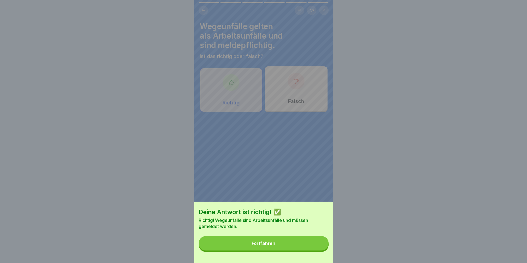
click at [291, 245] on button "Fortfahren" at bounding box center [263, 243] width 130 height 14
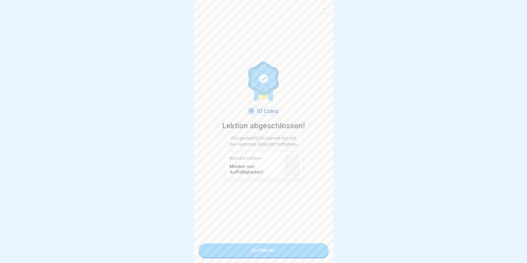
click at [288, 246] on link "Fortfahren" at bounding box center [263, 250] width 130 height 14
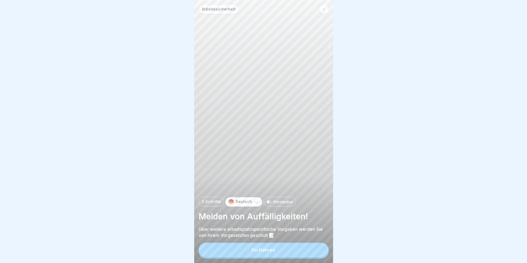
click at [288, 249] on button "Fortfahren" at bounding box center [263, 250] width 130 height 14
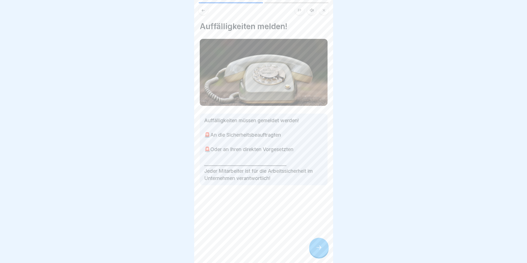
click at [317, 251] on icon at bounding box center [318, 247] width 7 height 7
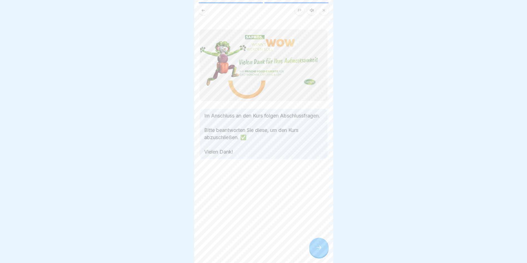
click at [317, 251] on icon at bounding box center [318, 247] width 7 height 7
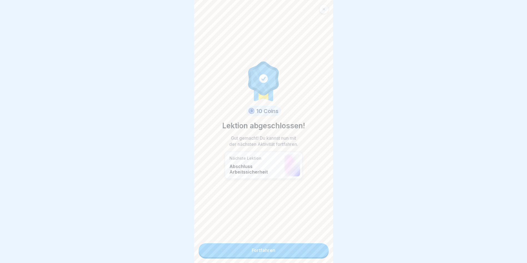
click at [306, 251] on link "Fortfahren" at bounding box center [263, 250] width 130 height 14
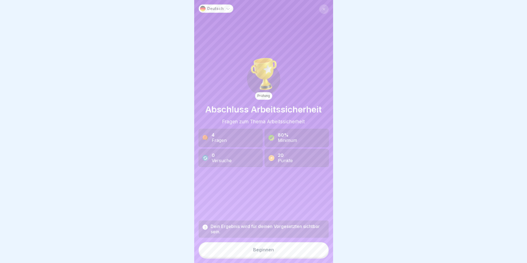
click at [297, 249] on button "Beginnen" at bounding box center [263, 249] width 130 height 15
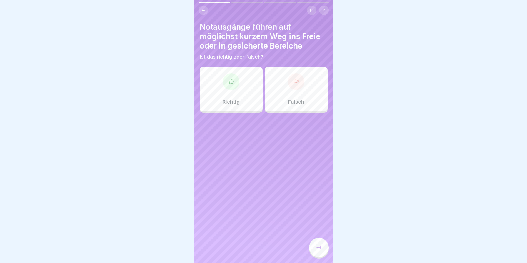
click at [218, 96] on div "Richtig" at bounding box center [231, 89] width 63 height 44
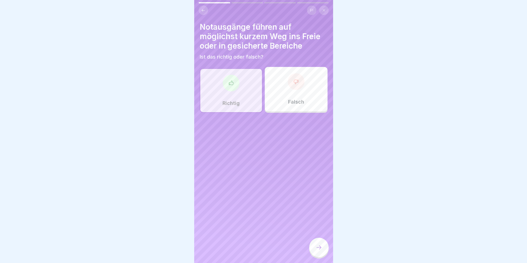
click at [314, 252] on div at bounding box center [318, 247] width 19 height 19
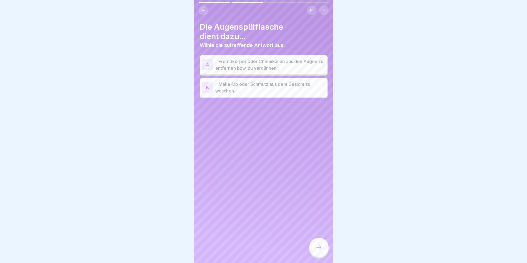
click at [231, 64] on p "...Fremdkörper oder Chemikalien aus den Augen zu entfernen bzw. zu verdünnen." at bounding box center [270, 64] width 110 height 13
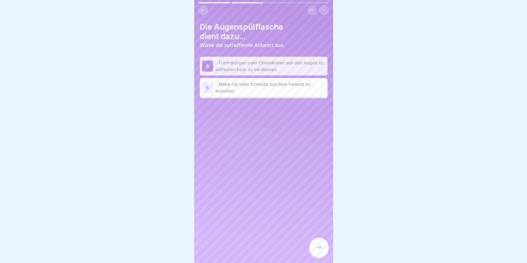
click at [319, 248] on div at bounding box center [318, 247] width 19 height 19
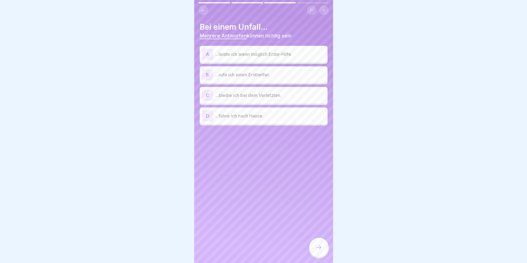
click at [230, 92] on p "...bleibe ich bei dem Verletzten." at bounding box center [270, 95] width 110 height 7
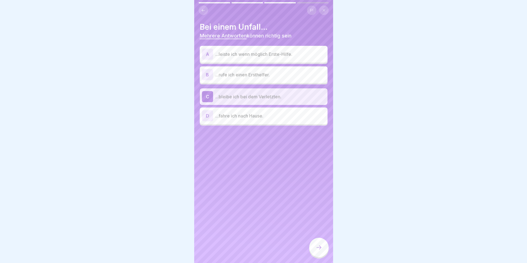
click at [227, 76] on p "...rufe ich einen Ersthelfer." at bounding box center [270, 74] width 110 height 7
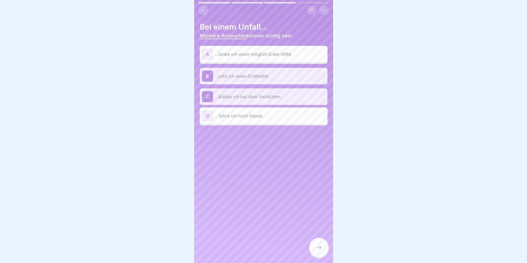
click at [225, 58] on div "A ...leiste ich wenn möglich Erste-Hilfe." at bounding box center [263, 54] width 123 height 11
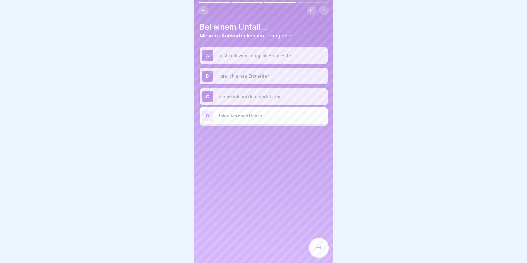
click at [321, 251] on icon at bounding box center [318, 247] width 7 height 7
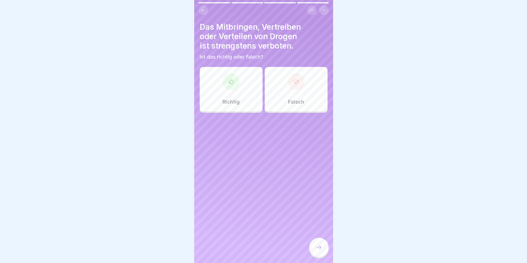
click at [228, 93] on div "Richtig" at bounding box center [231, 89] width 63 height 44
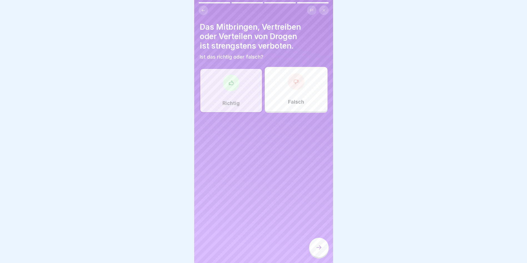
click at [317, 245] on div at bounding box center [318, 247] width 19 height 19
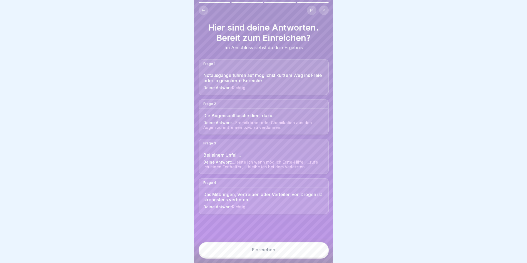
click at [287, 246] on div "Einreichen" at bounding box center [263, 250] width 139 height 25
click at [287, 250] on button "Einreichen" at bounding box center [263, 249] width 130 height 15
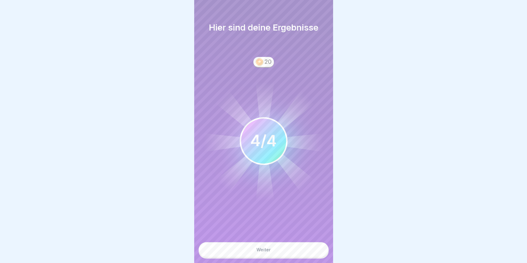
click at [273, 257] on button "Weiter" at bounding box center [263, 249] width 130 height 15
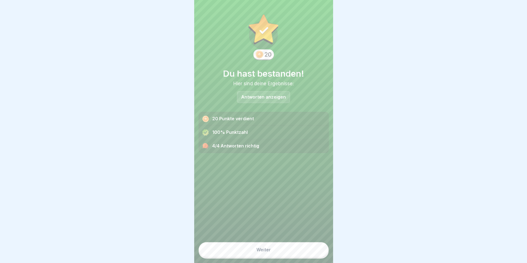
click at [272, 255] on button "Weiter" at bounding box center [263, 249] width 130 height 15
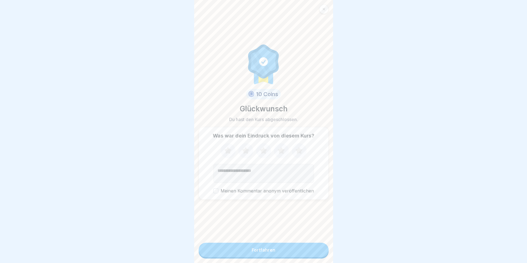
click at [272, 252] on div "Fortfahren" at bounding box center [264, 249] width 24 height 5
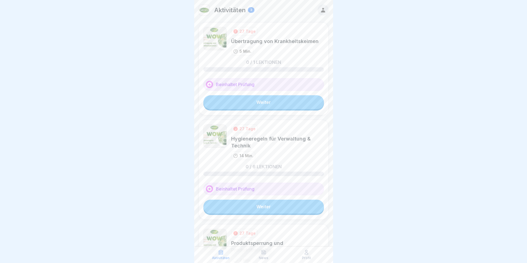
scroll to position [4, 0]
click at [256, 202] on link "Weiter" at bounding box center [263, 207] width 120 height 14
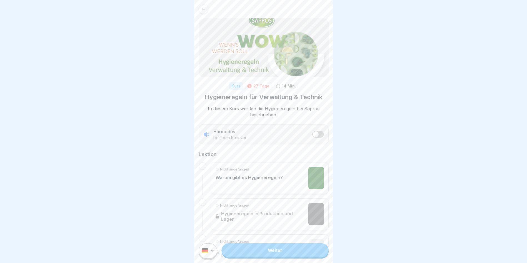
click at [275, 253] on link "Weiter" at bounding box center [275, 250] width 107 height 14
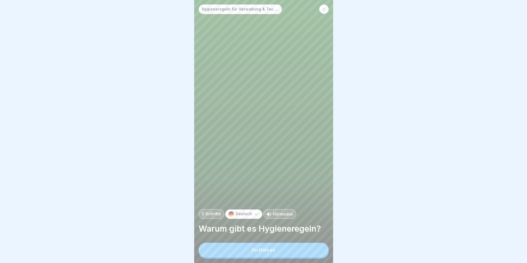
click at [275, 254] on button "Fortfahren" at bounding box center [263, 250] width 130 height 14
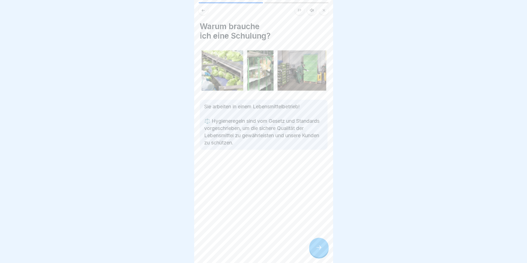
click at [316, 251] on icon at bounding box center [318, 247] width 7 height 7
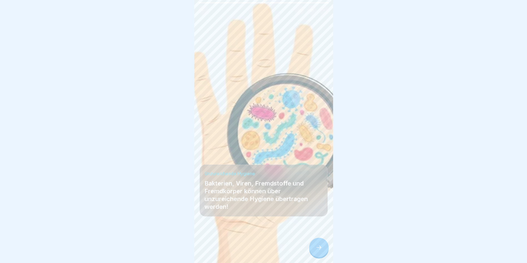
click at [316, 251] on icon at bounding box center [318, 247] width 7 height 7
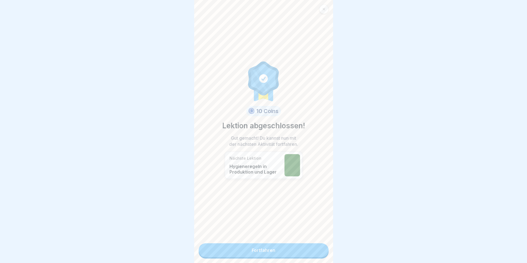
click at [293, 251] on link "Fortfahren" at bounding box center [263, 250] width 130 height 14
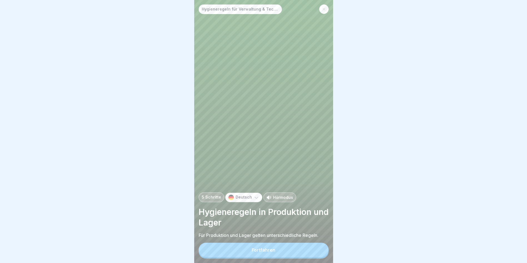
click at [276, 251] on button "Fortfahren" at bounding box center [263, 250] width 130 height 14
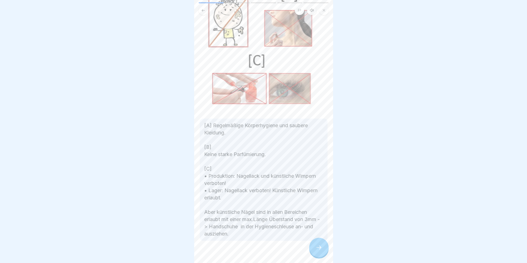
scroll to position [70, 0]
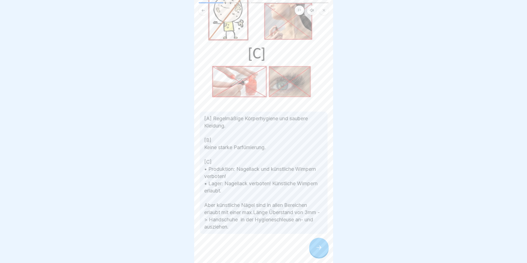
click at [319, 248] on div at bounding box center [318, 247] width 19 height 19
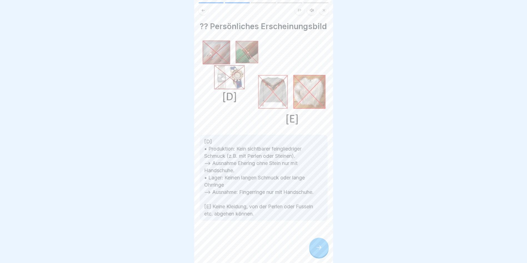
click at [317, 244] on div at bounding box center [318, 247] width 19 height 19
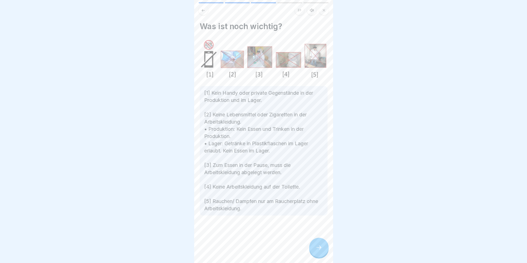
click at [320, 249] on icon at bounding box center [318, 247] width 7 height 7
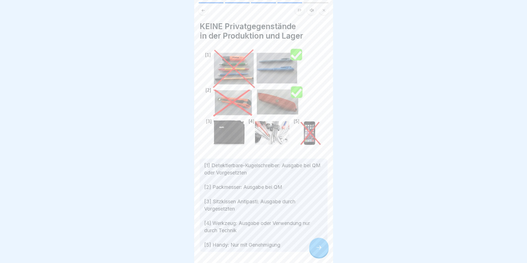
click at [320, 249] on icon at bounding box center [318, 247] width 7 height 7
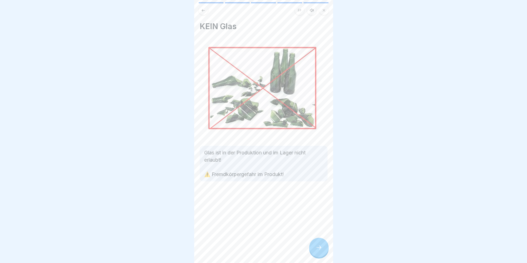
click at [320, 249] on icon at bounding box center [318, 247] width 7 height 7
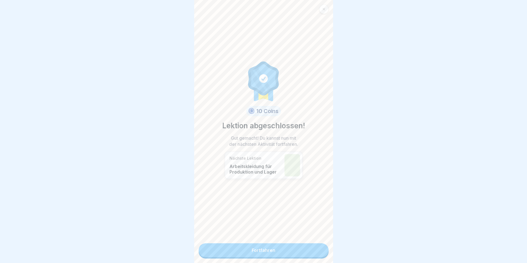
click at [320, 249] on link "Fortfahren" at bounding box center [263, 250] width 130 height 14
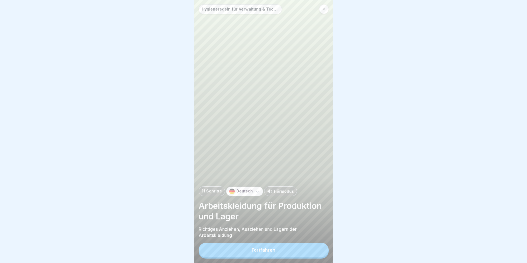
click at [318, 250] on button "Fortfahren" at bounding box center [263, 250] width 130 height 14
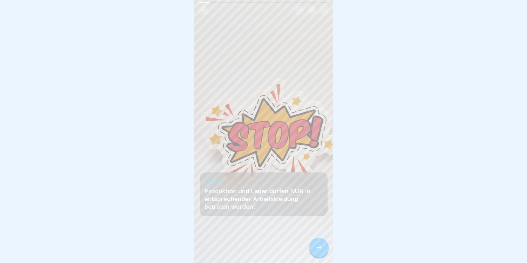
click at [317, 250] on icon at bounding box center [318, 247] width 7 height 7
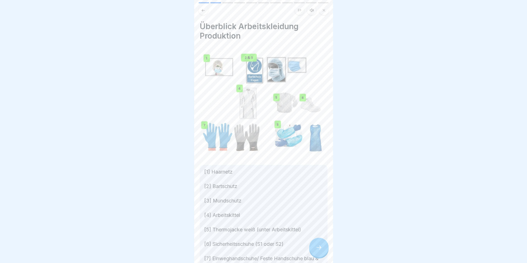
click at [317, 250] on icon at bounding box center [318, 247] width 7 height 7
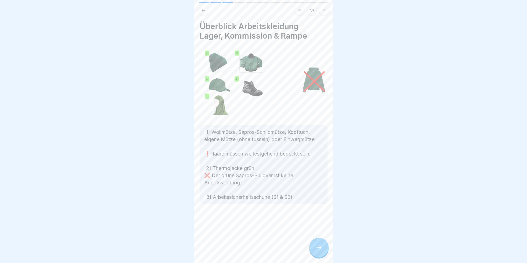
click at [317, 250] on icon at bounding box center [318, 247] width 7 height 7
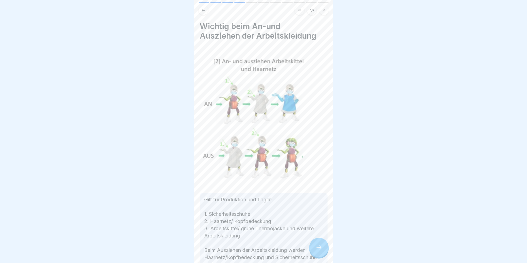
click at [317, 250] on icon at bounding box center [318, 247] width 7 height 7
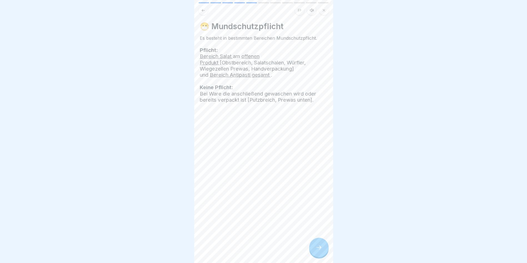
click at [317, 250] on icon at bounding box center [318, 247] width 7 height 7
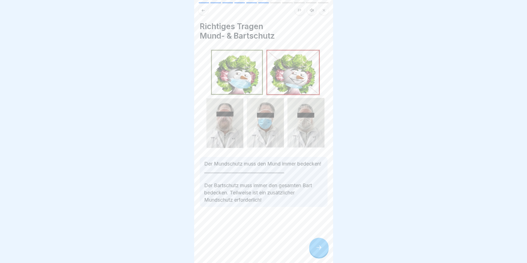
click at [317, 250] on icon at bounding box center [318, 247] width 7 height 7
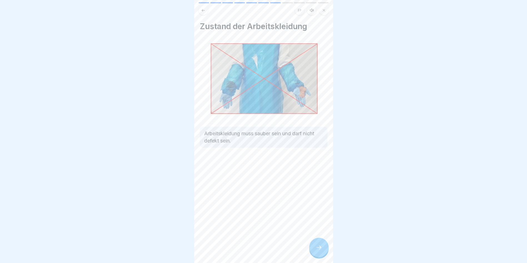
click at [317, 250] on icon at bounding box center [318, 247] width 7 height 7
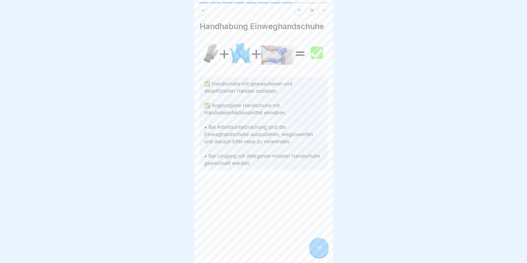
click at [317, 250] on icon at bounding box center [318, 247] width 7 height 7
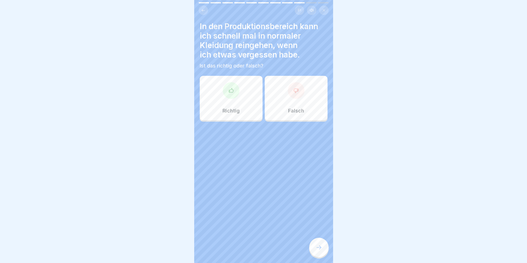
click at [278, 101] on div "Falsch" at bounding box center [296, 98] width 63 height 44
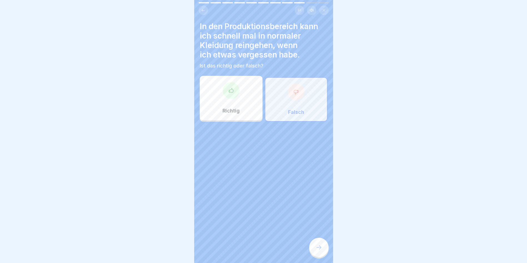
click at [323, 256] on div at bounding box center [318, 247] width 19 height 19
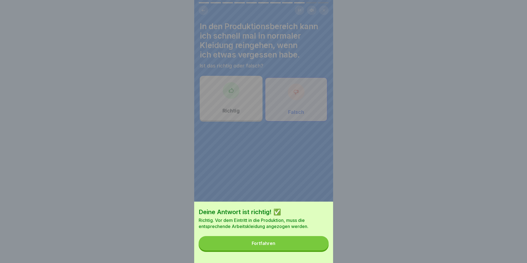
click at [279, 248] on button "Fortfahren" at bounding box center [263, 243] width 130 height 14
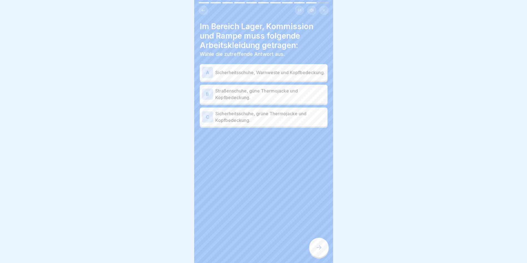
click at [244, 72] on p "Sicherheitsschuhe, Warnweste und Kopfbedeckung." at bounding box center [270, 72] width 110 height 7
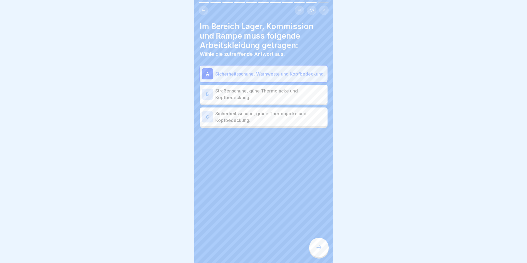
click at [209, 75] on div "A" at bounding box center [207, 73] width 11 height 11
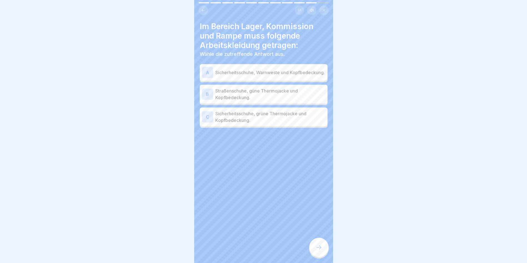
click at [219, 121] on p "Sicherheitsschuhe, grüne Thermojacke und Kopfbedeckung." at bounding box center [270, 116] width 110 height 13
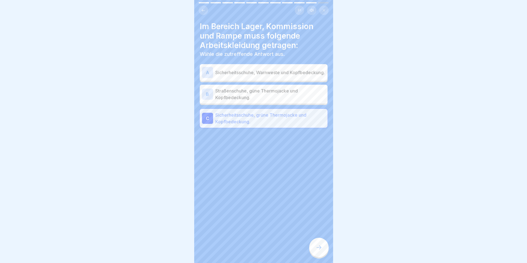
click at [321, 250] on icon at bounding box center [318, 247] width 7 height 7
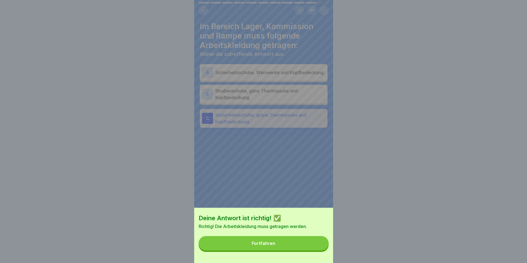
click at [287, 245] on button "Fortfahren" at bounding box center [263, 243] width 130 height 14
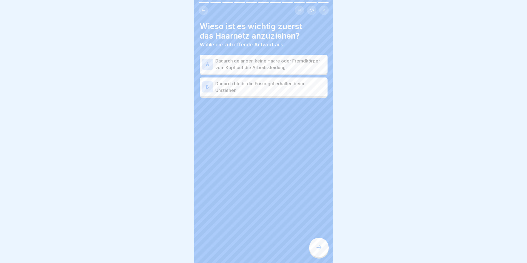
click at [233, 67] on p "Dadurch gelangen keine Haare oder Fremdkörper vom Kopf auf die Arbeitskleidung." at bounding box center [270, 63] width 110 height 13
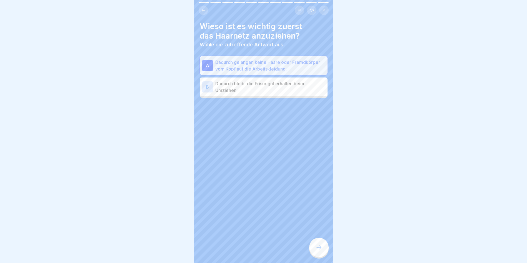
click at [320, 247] on div at bounding box center [318, 247] width 19 height 19
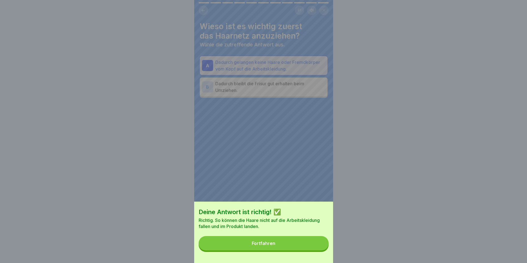
click at [275, 246] on div "Fortfahren" at bounding box center [264, 243] width 24 height 5
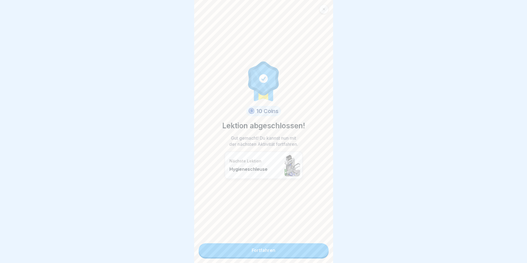
click at [257, 253] on link "Fortfahren" at bounding box center [263, 250] width 130 height 14
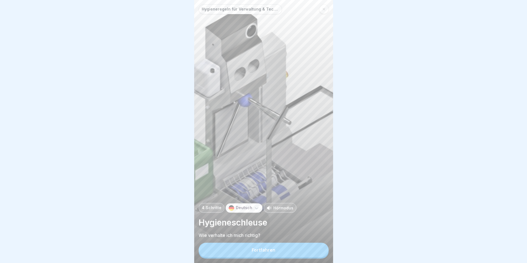
click at [257, 252] on div "Fortfahren" at bounding box center [264, 249] width 24 height 5
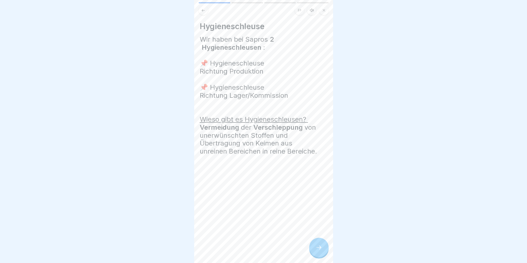
click at [323, 247] on div at bounding box center [318, 247] width 19 height 19
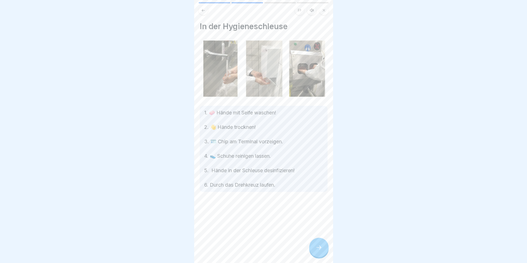
click at [317, 251] on icon at bounding box center [318, 247] width 7 height 7
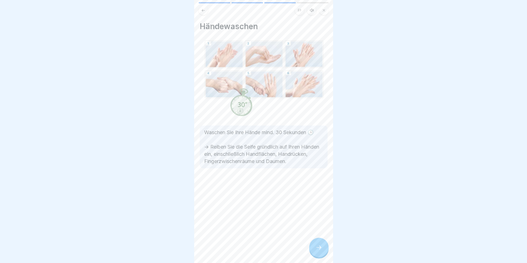
click at [317, 251] on icon at bounding box center [318, 247] width 7 height 7
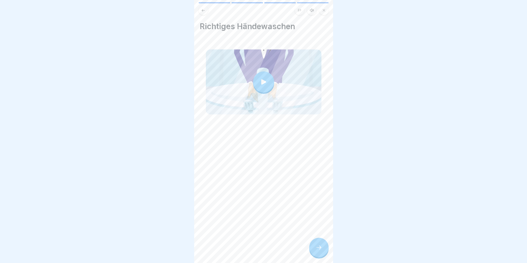
click at [317, 251] on icon at bounding box center [318, 247] width 7 height 7
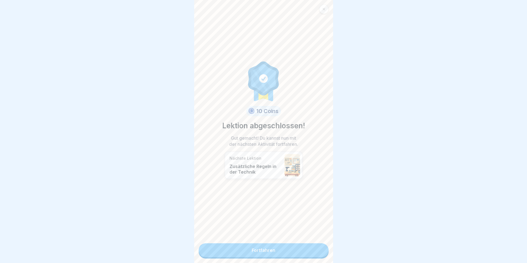
click at [284, 251] on link "Fortfahren" at bounding box center [263, 250] width 130 height 14
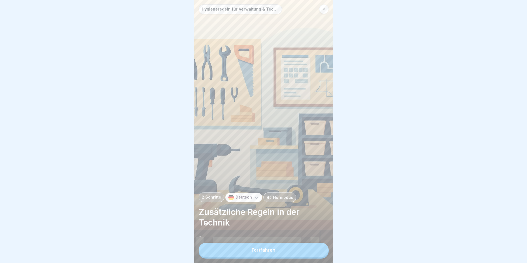
click at [284, 251] on button "Fortfahren" at bounding box center [263, 250] width 130 height 14
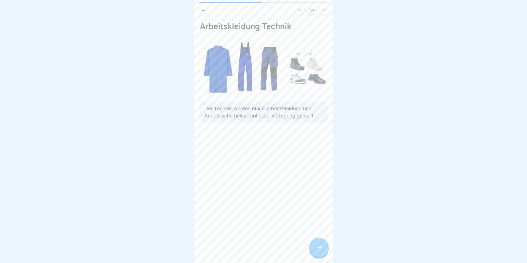
click at [323, 250] on div at bounding box center [318, 247] width 19 height 19
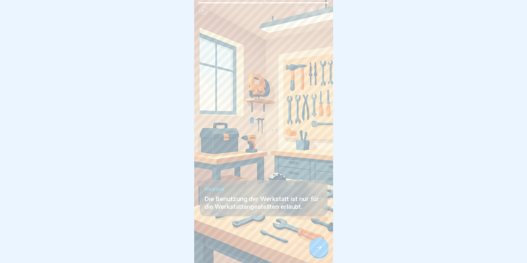
click at [323, 250] on div at bounding box center [318, 247] width 19 height 19
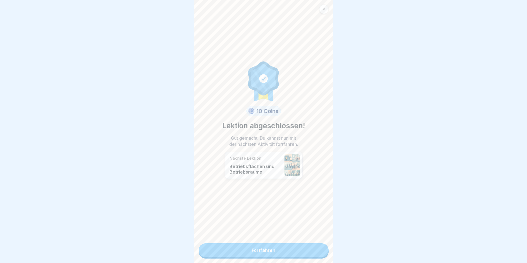
click at [287, 255] on link "Fortfahren" at bounding box center [263, 250] width 130 height 14
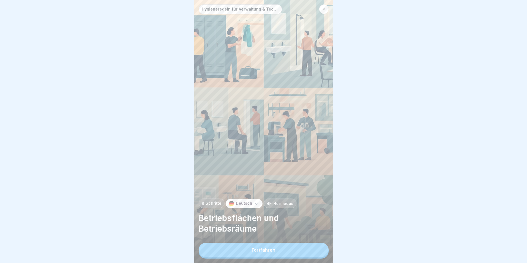
click at [287, 255] on button "Fortfahren" at bounding box center [263, 250] width 130 height 14
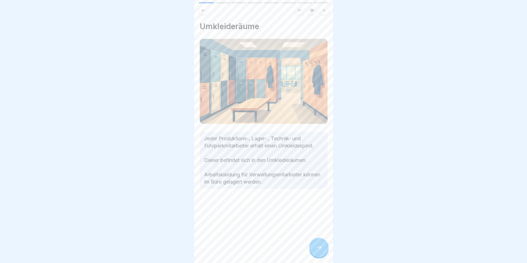
click at [318, 256] on div at bounding box center [318, 247] width 19 height 19
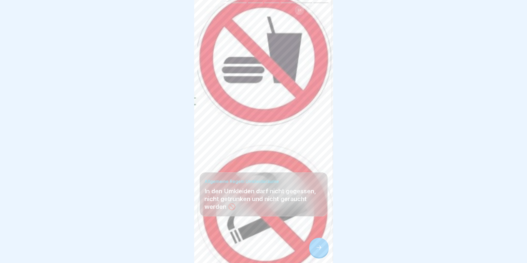
click at [318, 256] on div at bounding box center [318, 247] width 19 height 19
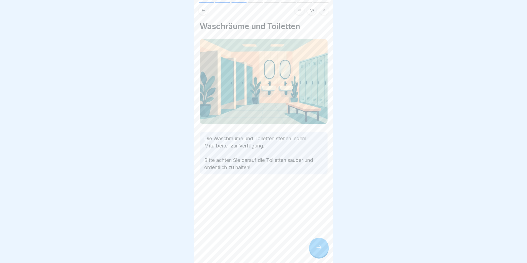
click at [318, 256] on div at bounding box center [318, 247] width 19 height 19
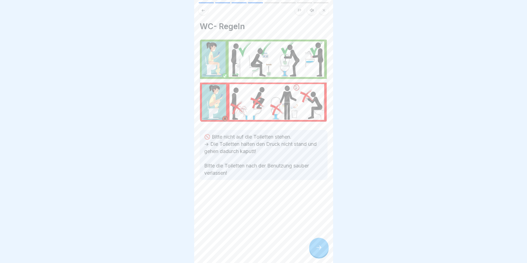
click at [318, 256] on div at bounding box center [318, 247] width 19 height 19
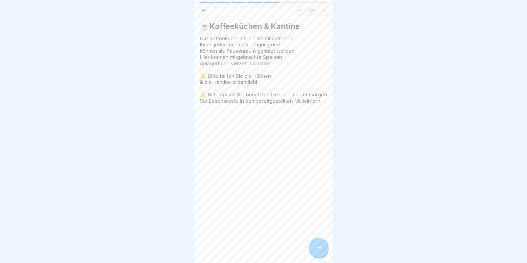
click at [318, 256] on div at bounding box center [318, 247] width 19 height 19
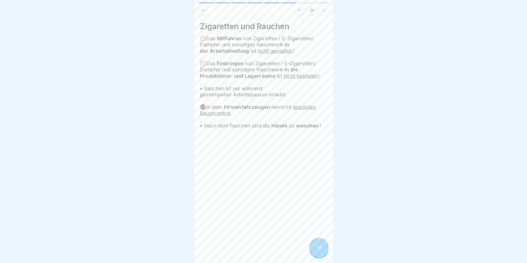
click at [320, 251] on icon at bounding box center [318, 247] width 7 height 7
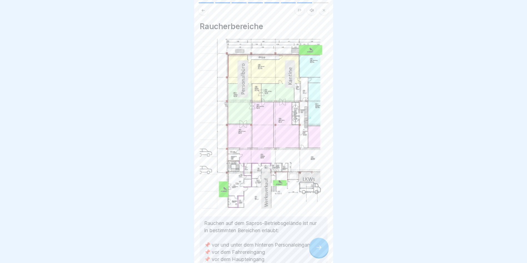
click at [320, 251] on icon at bounding box center [318, 247] width 7 height 7
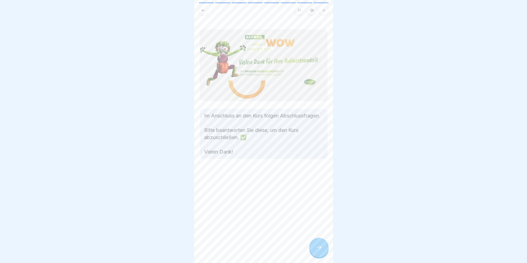
click at [320, 251] on icon at bounding box center [318, 247] width 7 height 7
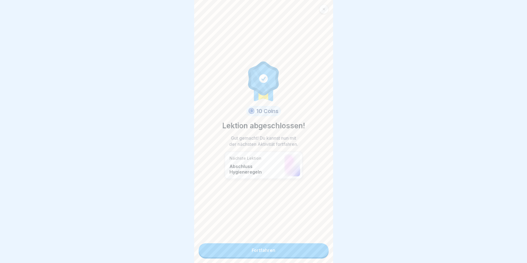
click at [300, 249] on link "Fortfahren" at bounding box center [263, 250] width 130 height 14
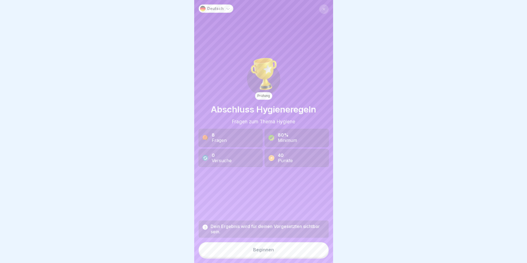
click at [300, 249] on button "Beginnen" at bounding box center [263, 249] width 130 height 15
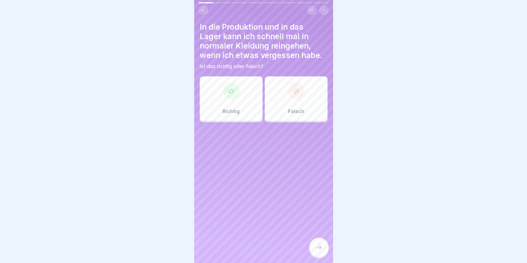
click at [285, 95] on div "Falsch" at bounding box center [296, 98] width 63 height 44
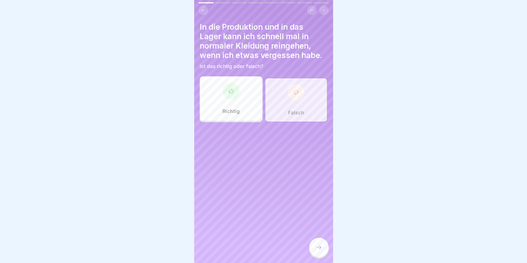
click at [320, 247] on div at bounding box center [318, 247] width 19 height 19
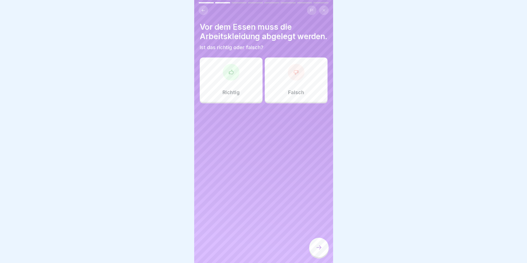
click at [245, 96] on div "Richtig" at bounding box center [231, 79] width 63 height 44
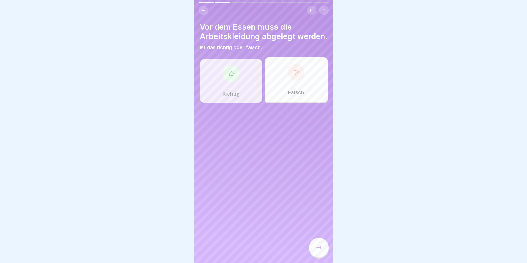
click at [316, 251] on icon at bounding box center [318, 247] width 7 height 7
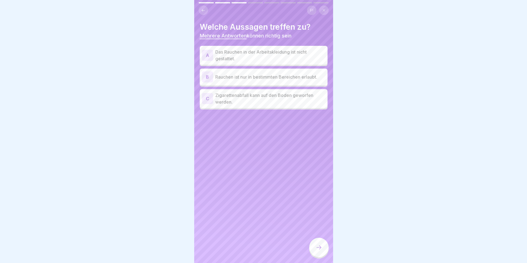
click at [230, 54] on p "Das Rauchen in der Arbeitskleidung ist nicht gestattet." at bounding box center [270, 55] width 110 height 13
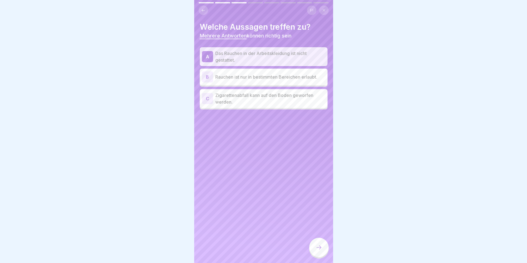
click at [233, 77] on p "Rauchen ist nur in bestimmten Bereichen erlaubt." at bounding box center [270, 77] width 110 height 7
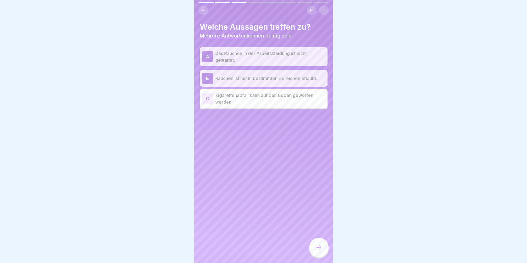
click at [320, 250] on icon at bounding box center [318, 247] width 7 height 7
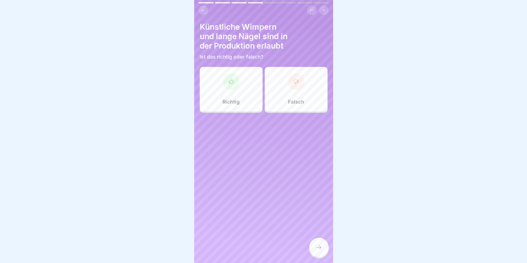
click at [290, 99] on p "Falsch" at bounding box center [296, 102] width 16 height 6
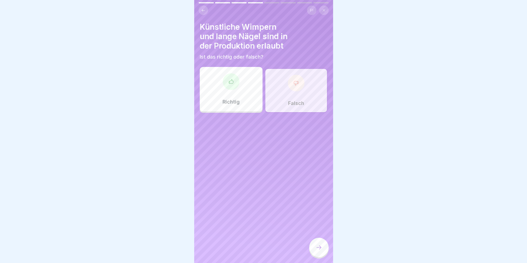
click at [320, 249] on icon at bounding box center [318, 247] width 7 height 7
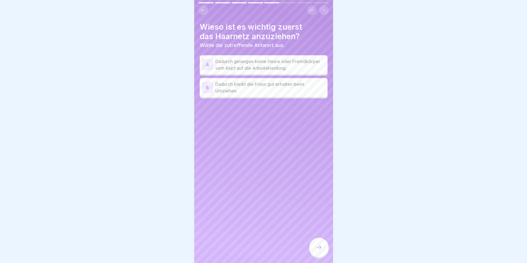
click at [292, 63] on p "Dadurch gelangen keine Haare oder Fremdkörper vom Kopf auf die Arbeitskleidung." at bounding box center [270, 64] width 110 height 13
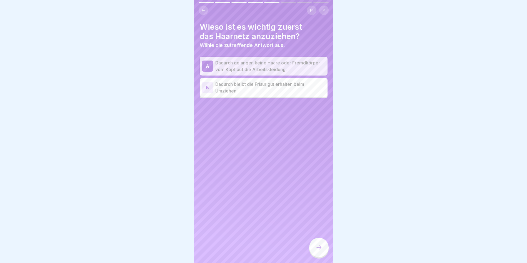
click at [324, 249] on div at bounding box center [318, 247] width 19 height 19
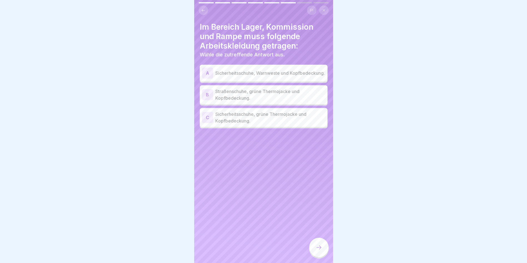
click at [235, 122] on p "Sicherheitsschuhe, grüne Thermojacke und Kopfbedeckung." at bounding box center [270, 117] width 110 height 13
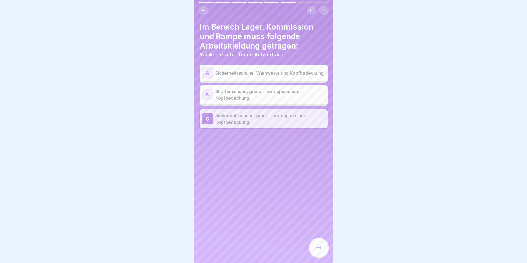
click at [318, 250] on icon at bounding box center [318, 247] width 7 height 7
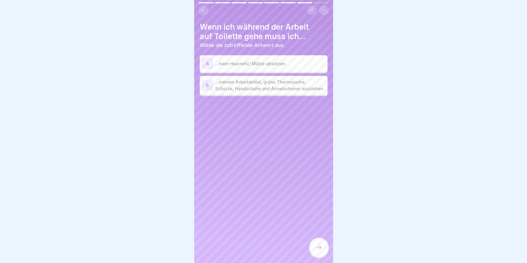
click at [257, 90] on p "...meinen Arbeitskittel, grüne Thermojacke, Schürze, Handschuhe und Ärmelschone…" at bounding box center [270, 85] width 110 height 13
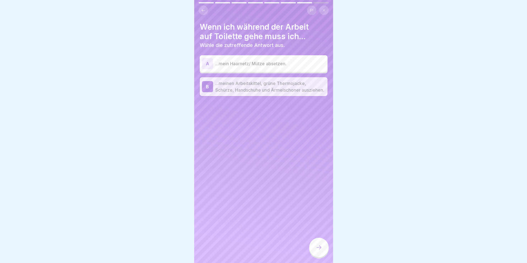
click at [320, 250] on icon at bounding box center [318, 247] width 7 height 7
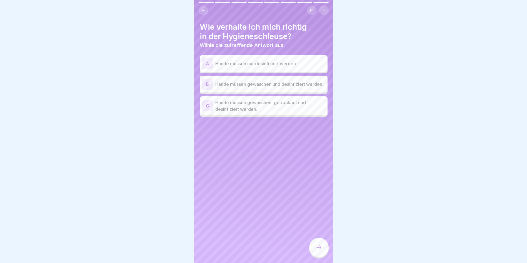
click at [242, 115] on div "C Hände müssen gewaschen, getrocknet und desinfiziert werden." at bounding box center [264, 105] width 128 height 19
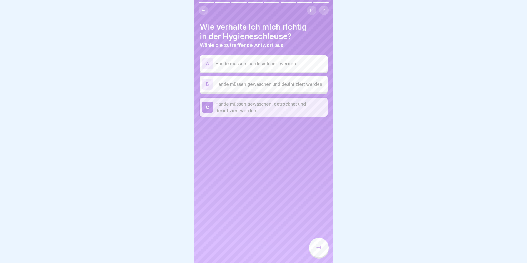
click at [319, 251] on icon at bounding box center [318, 247] width 7 height 7
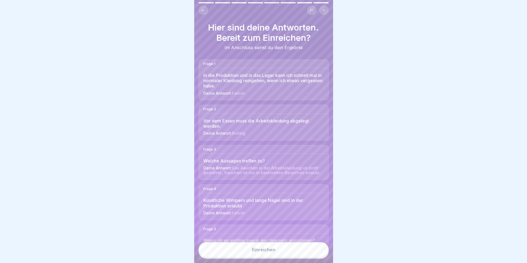
click at [280, 250] on button "Einreichen" at bounding box center [263, 249] width 130 height 15
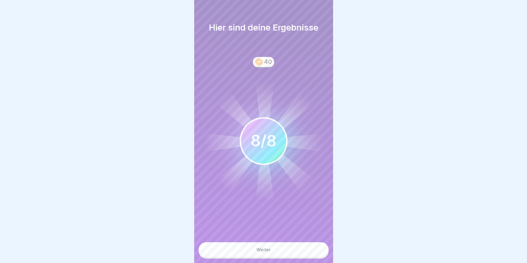
click at [267, 252] on div "Weiter" at bounding box center [263, 249] width 14 height 5
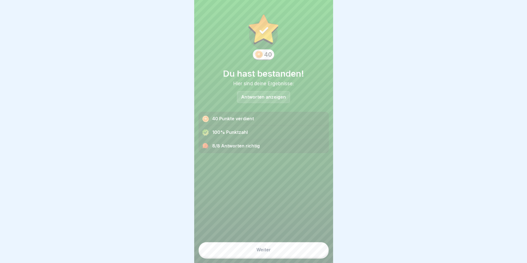
click at [267, 252] on div "Weiter" at bounding box center [263, 249] width 14 height 5
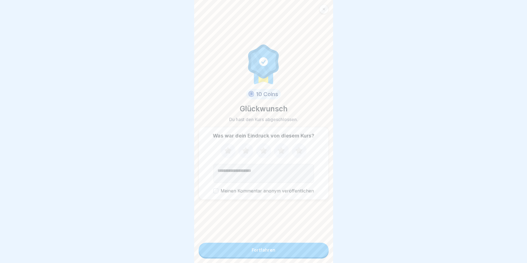
click at [267, 252] on div "Fortfahren" at bounding box center [264, 249] width 24 height 5
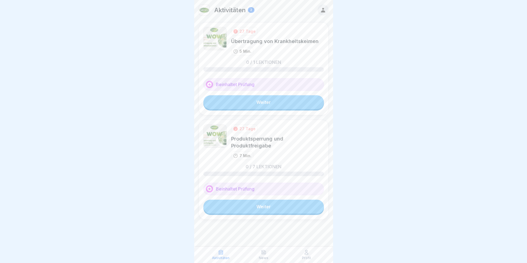
scroll to position [4, 0]
click at [265, 200] on link "Weiter" at bounding box center [263, 207] width 120 height 14
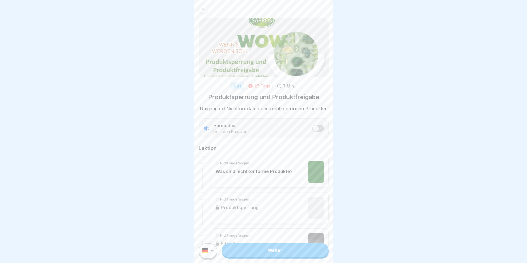
click at [260, 257] on link "Weiter" at bounding box center [275, 250] width 107 height 14
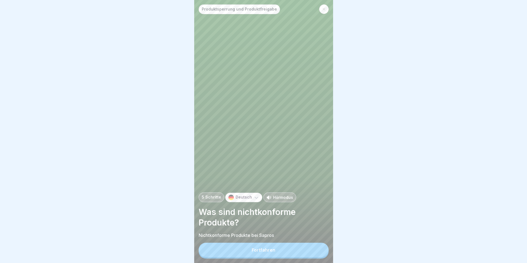
click at [260, 257] on button "Fortfahren" at bounding box center [263, 250] width 130 height 14
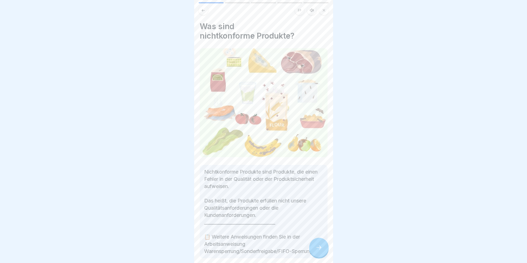
click at [316, 249] on div at bounding box center [318, 247] width 19 height 19
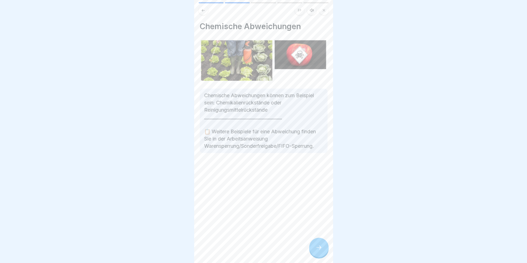
click at [316, 249] on div at bounding box center [318, 247] width 19 height 19
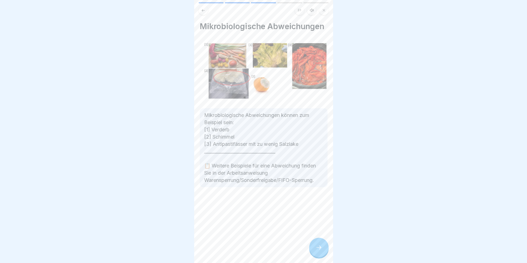
click at [316, 249] on div at bounding box center [318, 247] width 19 height 19
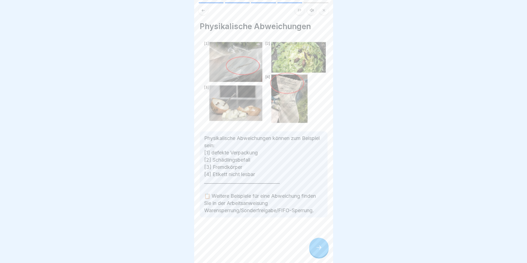
click at [316, 249] on div at bounding box center [318, 247] width 19 height 19
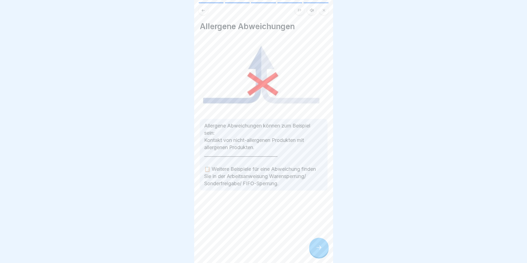
click at [316, 249] on div at bounding box center [318, 247] width 19 height 19
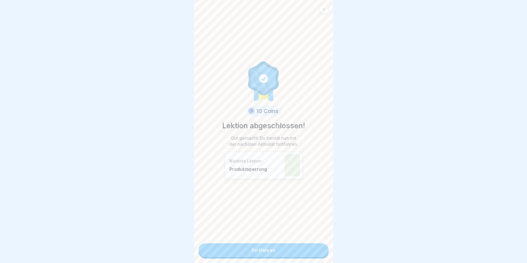
click at [300, 246] on link "Fortfahren" at bounding box center [263, 250] width 130 height 14
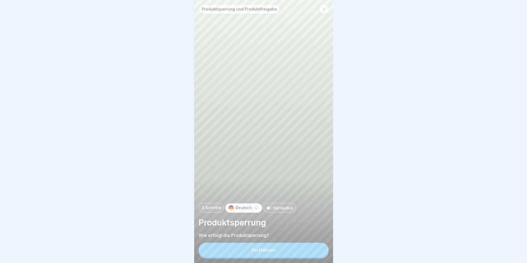
click at [295, 250] on button "Fortfahren" at bounding box center [263, 250] width 130 height 14
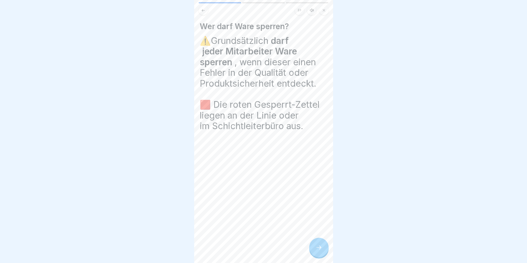
click at [321, 255] on div at bounding box center [318, 247] width 19 height 19
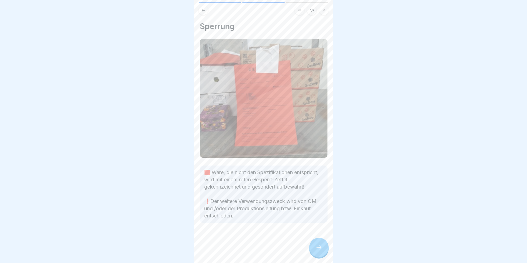
click at [320, 255] on div at bounding box center [318, 247] width 19 height 19
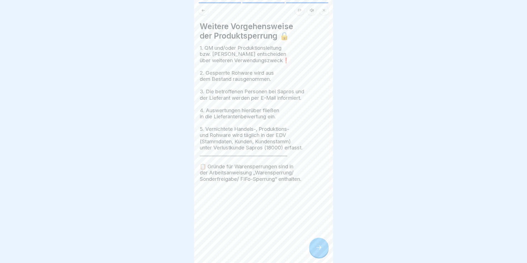
click at [320, 255] on div at bounding box center [318, 247] width 19 height 19
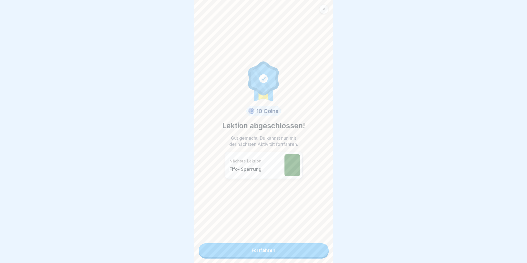
click at [320, 255] on link "Fortfahren" at bounding box center [263, 250] width 130 height 14
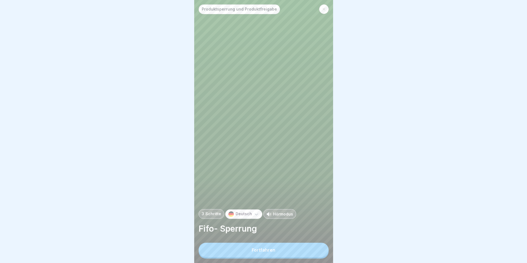
click at [320, 255] on button "Fortfahren" at bounding box center [263, 250] width 130 height 14
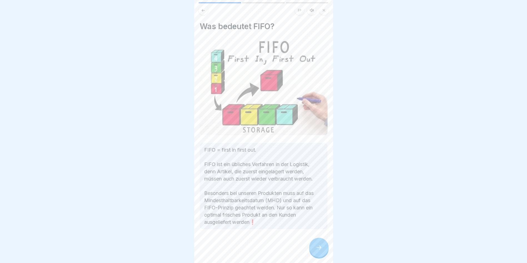
click at [319, 251] on icon at bounding box center [318, 247] width 7 height 7
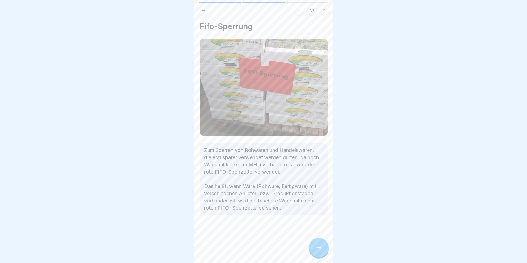
click at [319, 251] on icon at bounding box center [318, 247] width 7 height 7
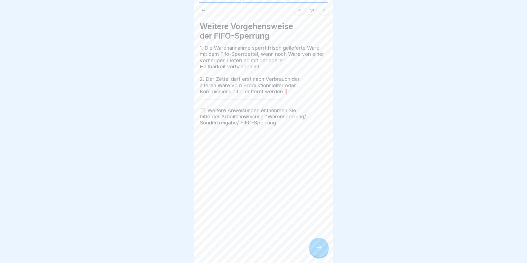
click at [319, 251] on icon at bounding box center [318, 247] width 7 height 7
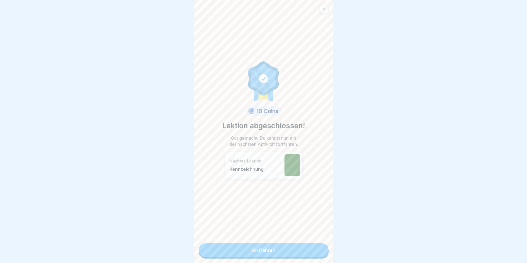
click at [316, 253] on link "Fortfahren" at bounding box center [263, 250] width 130 height 14
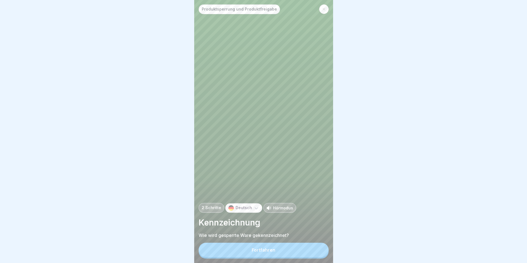
click at [316, 253] on button "Fortfahren" at bounding box center [263, 250] width 130 height 14
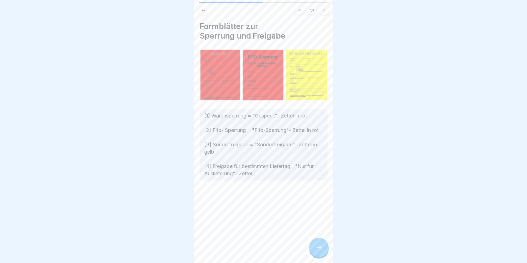
click at [316, 251] on icon at bounding box center [318, 247] width 7 height 7
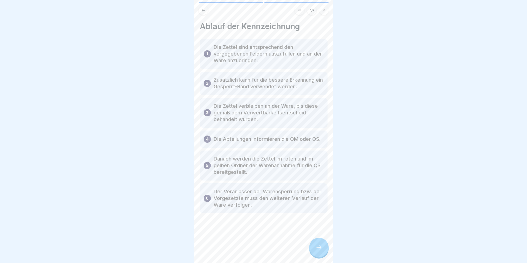
click at [316, 251] on icon at bounding box center [318, 247] width 7 height 7
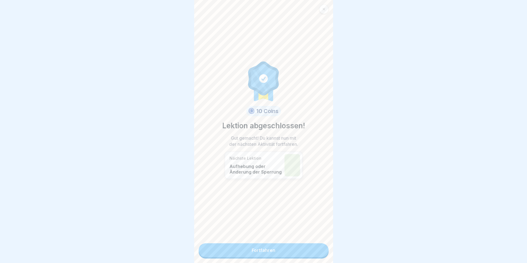
click at [316, 253] on link "Fortfahren" at bounding box center [263, 250] width 130 height 14
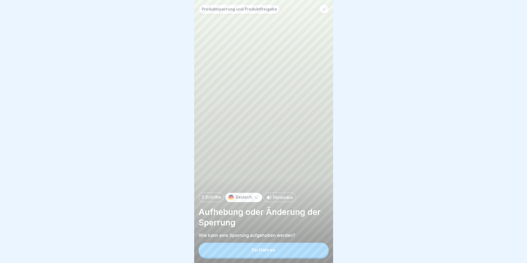
click at [316, 253] on button "Fortfahren" at bounding box center [263, 250] width 130 height 14
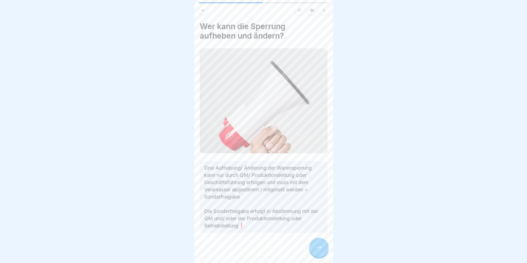
click at [316, 251] on icon at bounding box center [318, 247] width 7 height 7
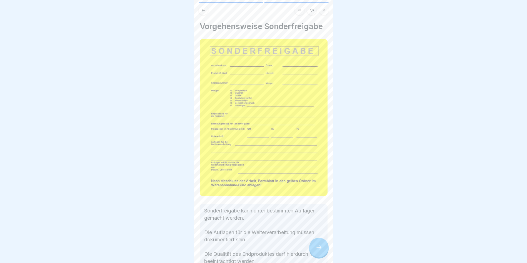
click at [316, 251] on icon at bounding box center [318, 247] width 7 height 7
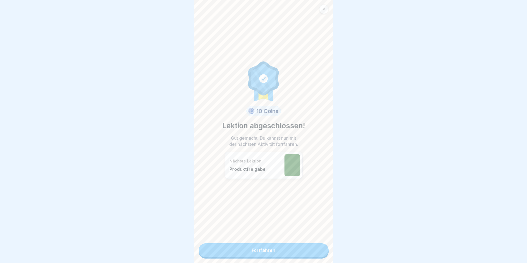
click at [314, 253] on link "Fortfahren" at bounding box center [263, 250] width 130 height 14
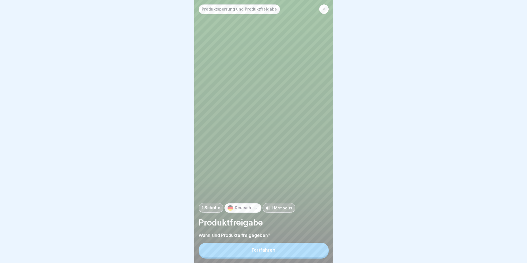
click at [314, 253] on button "Fortfahren" at bounding box center [263, 250] width 130 height 14
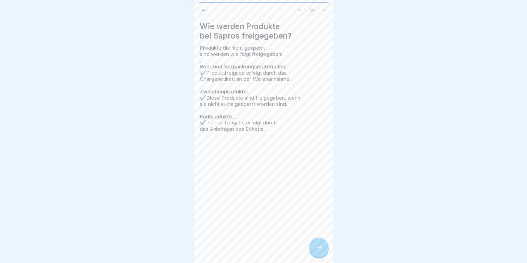
click at [314, 253] on div at bounding box center [318, 247] width 19 height 19
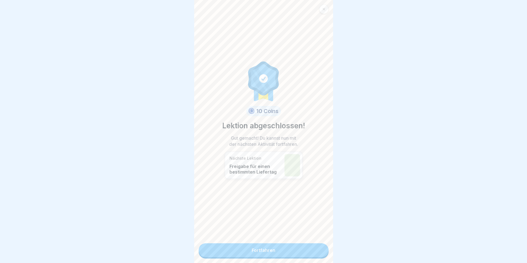
click at [314, 253] on link "Fortfahren" at bounding box center [263, 250] width 130 height 14
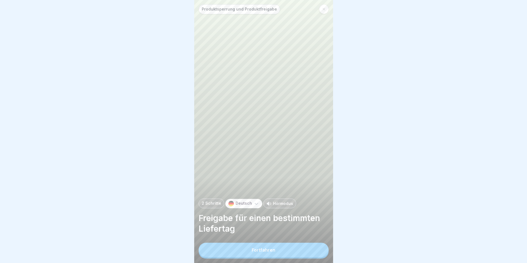
click at [314, 253] on button "Fortfahren" at bounding box center [263, 250] width 130 height 14
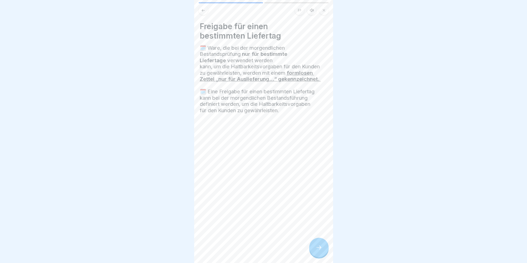
click at [314, 253] on div at bounding box center [318, 247] width 19 height 19
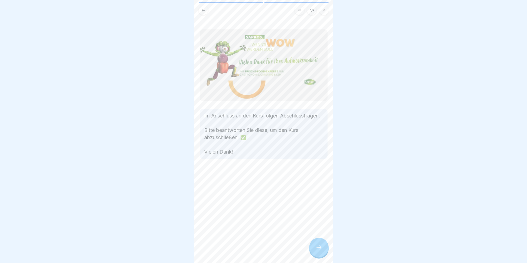
click at [314, 253] on div at bounding box center [318, 247] width 19 height 19
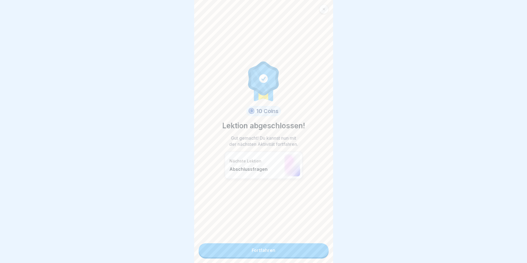
click at [314, 253] on link "Fortfahren" at bounding box center [263, 250] width 130 height 14
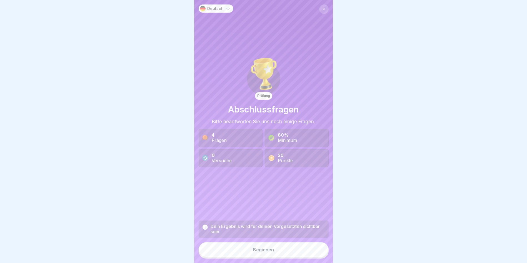
click at [314, 253] on button "Beginnen" at bounding box center [263, 249] width 130 height 15
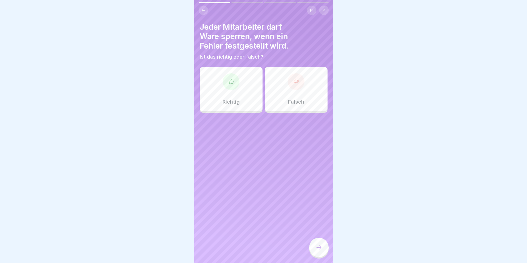
click at [240, 74] on div "Richtig" at bounding box center [231, 89] width 63 height 44
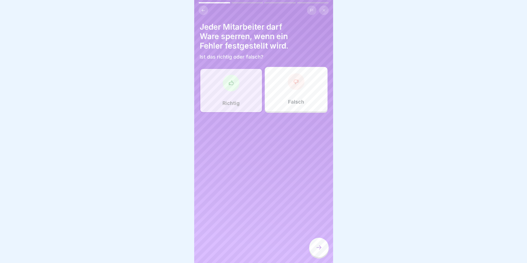
click at [318, 249] on icon at bounding box center [318, 247] width 7 height 7
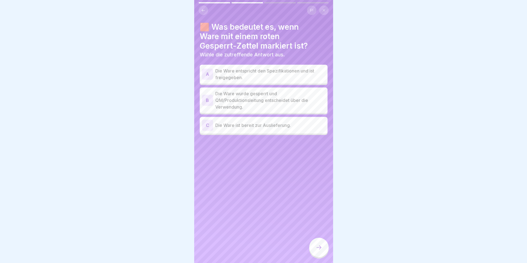
click at [245, 99] on p "Die Ware wurde gesperrt und QM/Produktionsleitung entscheidet über die Verwendu…" at bounding box center [270, 100] width 110 height 20
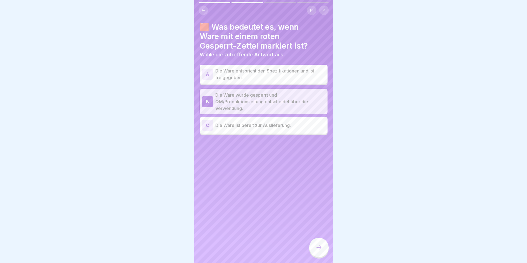
click at [320, 249] on icon at bounding box center [318, 247] width 7 height 7
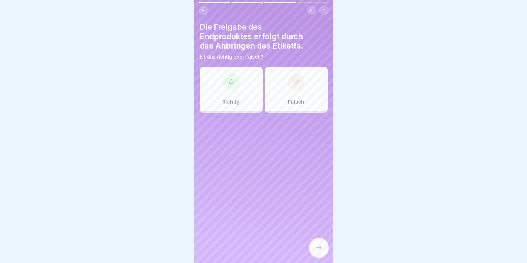
click at [298, 93] on div "Falsch" at bounding box center [296, 89] width 63 height 44
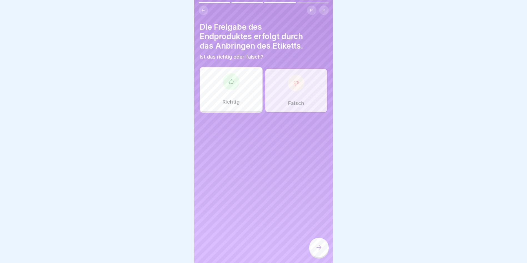
click at [317, 249] on icon at bounding box center [318, 247] width 7 height 7
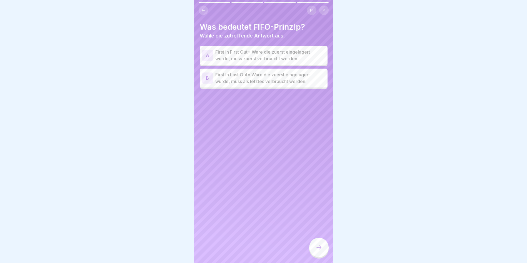
click at [268, 56] on p "First In First Out= Ware die zuerst eingelagert wurde, muss zuerst verbraucht w…" at bounding box center [270, 55] width 110 height 13
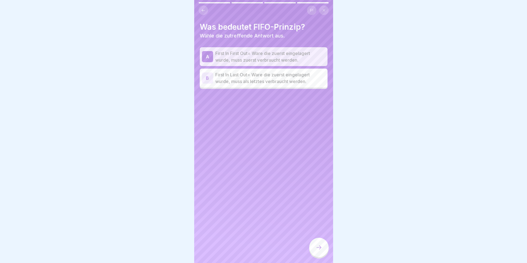
click at [323, 248] on div at bounding box center [318, 247] width 19 height 19
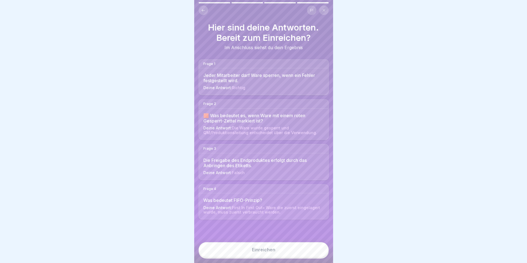
click at [285, 254] on button "Einreichen" at bounding box center [263, 249] width 130 height 15
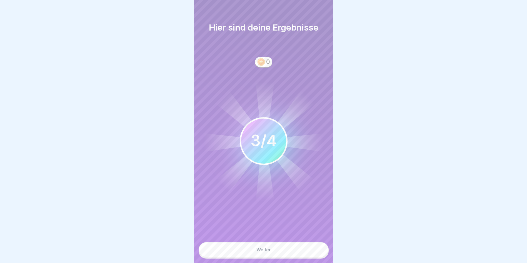
click at [285, 254] on button "Weiter" at bounding box center [263, 249] width 130 height 15
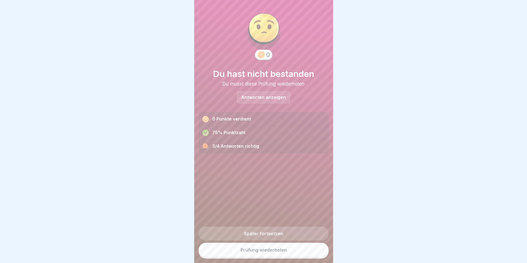
click at [285, 254] on link "Prüfung wiederholen" at bounding box center [263, 250] width 130 height 14
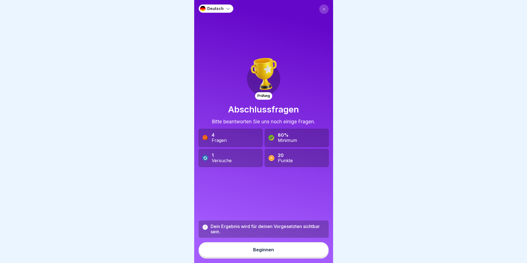
click at [285, 254] on button "Beginnen" at bounding box center [263, 249] width 130 height 15
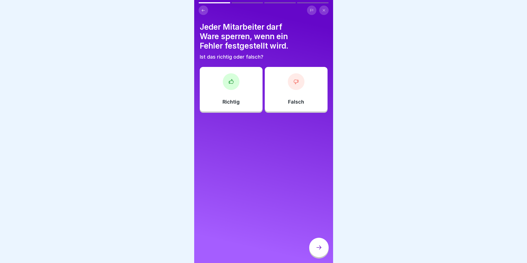
click at [242, 97] on div "Richtig" at bounding box center [231, 89] width 63 height 44
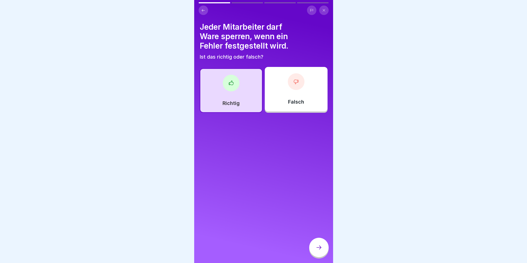
click at [326, 258] on div at bounding box center [318, 248] width 19 height 21
click at [321, 256] on div at bounding box center [318, 247] width 19 height 19
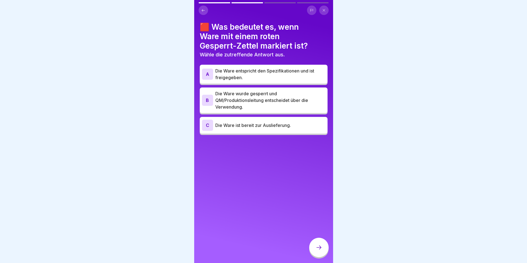
click at [253, 73] on p "Die Ware entspricht den Spezifikationen und ist freigegeben." at bounding box center [270, 73] width 110 height 13
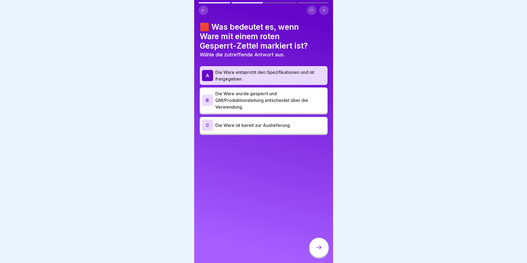
click at [235, 95] on p "Die Ware wurde gesperrt und QM/Produktionsleitung entscheidet über die Verwendu…" at bounding box center [270, 100] width 110 height 20
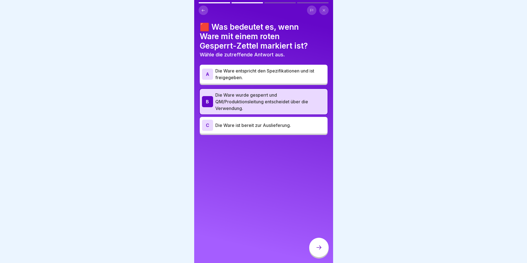
click at [322, 253] on div at bounding box center [318, 247] width 19 height 19
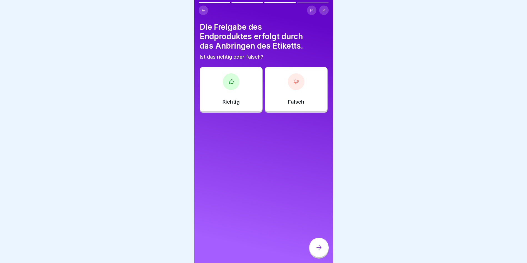
click at [247, 91] on div "Richtig" at bounding box center [231, 89] width 63 height 44
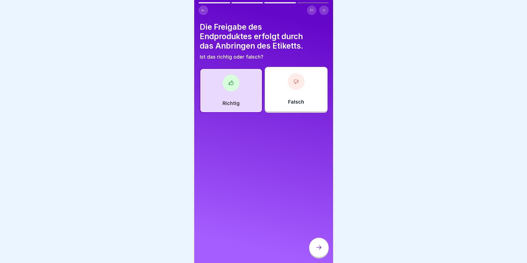
click at [313, 253] on div at bounding box center [318, 247] width 19 height 19
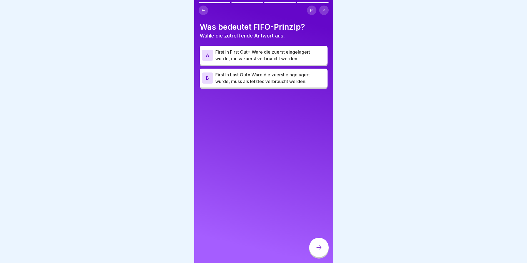
click at [261, 56] on p "First In First Out= Ware die zuerst eingelagert wurde, muss zuerst verbraucht w…" at bounding box center [270, 55] width 110 height 13
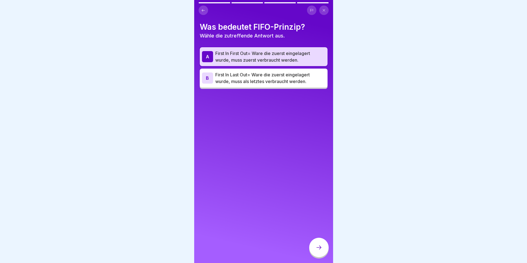
click at [316, 248] on div at bounding box center [318, 247] width 19 height 19
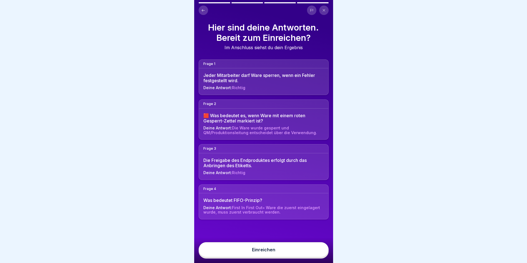
click at [303, 253] on button "Einreichen" at bounding box center [263, 249] width 130 height 15
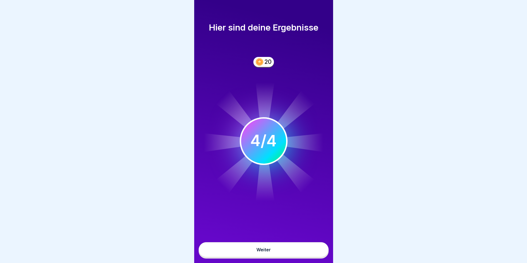
click at [296, 255] on button "Weiter" at bounding box center [263, 249] width 130 height 15
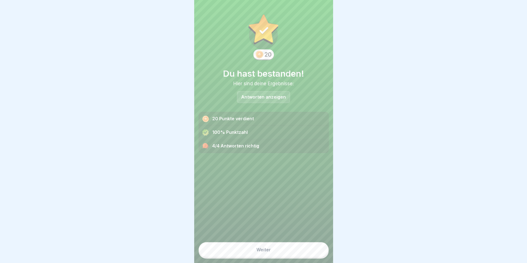
click at [296, 255] on button "Weiter" at bounding box center [263, 249] width 130 height 15
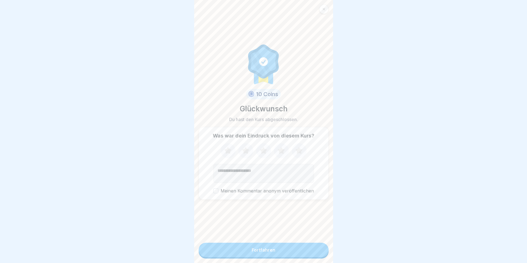
click at [296, 255] on button "Fortfahren" at bounding box center [263, 250] width 130 height 14
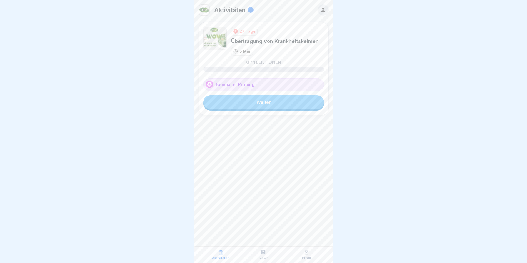
click at [282, 102] on link "Weiter" at bounding box center [263, 102] width 120 height 14
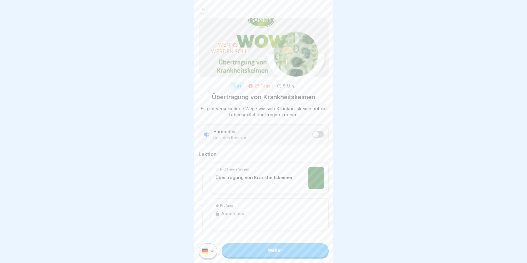
click at [281, 252] on link "Weiter" at bounding box center [275, 250] width 107 height 14
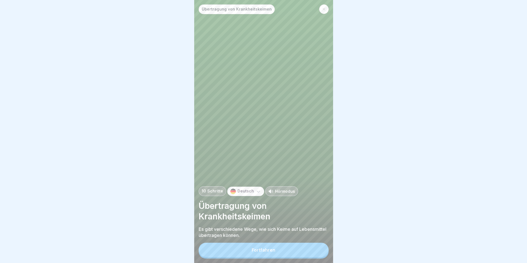
click at [279, 252] on button "Fortfahren" at bounding box center [263, 250] width 130 height 14
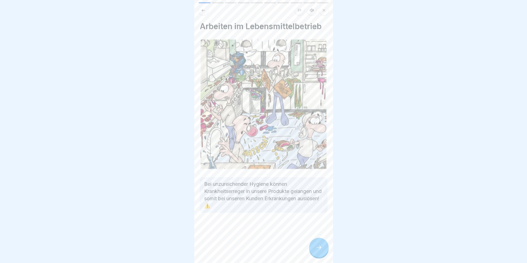
click at [279, 252] on div "Arbeiten im Lebensmittelbetrieb Bei unzureichender Hygiene können Krankheitserr…" at bounding box center [263, 131] width 139 height 263
click at [320, 257] on div at bounding box center [318, 247] width 19 height 19
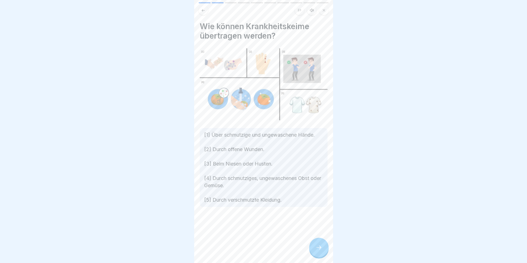
click at [321, 256] on div at bounding box center [318, 247] width 19 height 19
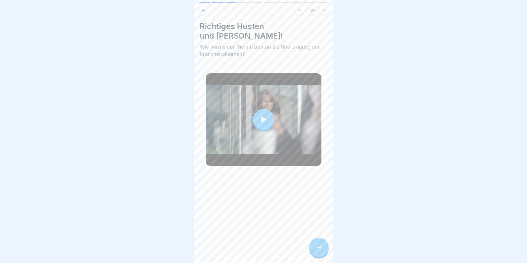
click at [321, 256] on div at bounding box center [318, 247] width 19 height 19
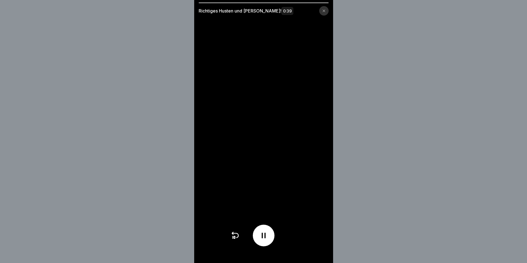
click at [321, 256] on video at bounding box center [263, 131] width 139 height 263
click at [325, 10] on icon at bounding box center [323, 10] width 3 height 3
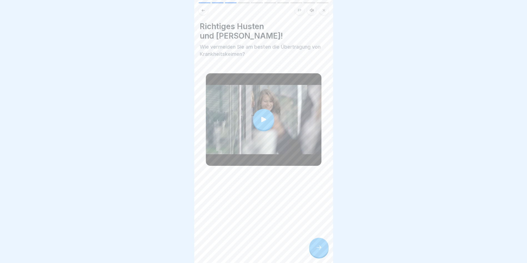
click at [316, 250] on icon at bounding box center [318, 247] width 7 height 7
click at [320, 251] on icon at bounding box center [318, 247] width 7 height 7
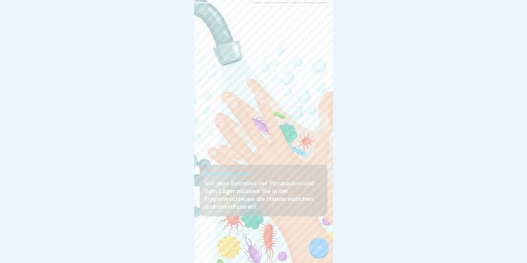
click at [320, 251] on icon at bounding box center [318, 247] width 7 height 7
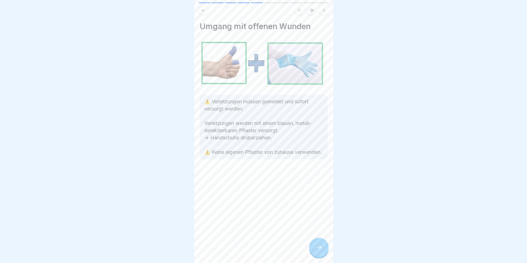
click at [322, 257] on div at bounding box center [318, 247] width 19 height 19
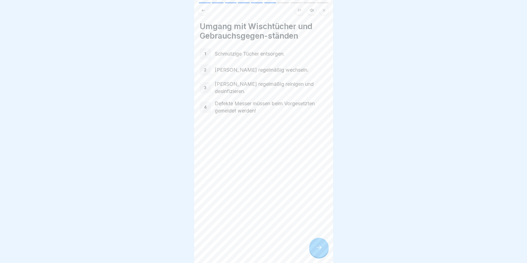
click at [322, 257] on div at bounding box center [318, 247] width 19 height 19
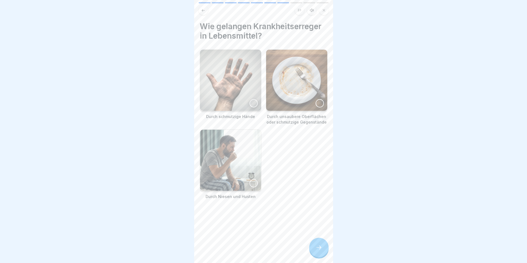
click at [246, 178] on img at bounding box center [230, 160] width 61 height 61
click at [249, 100] on div at bounding box center [253, 103] width 8 height 8
click at [312, 99] on div at bounding box center [297, 80] width 62 height 62
click at [321, 246] on div at bounding box center [318, 247] width 19 height 19
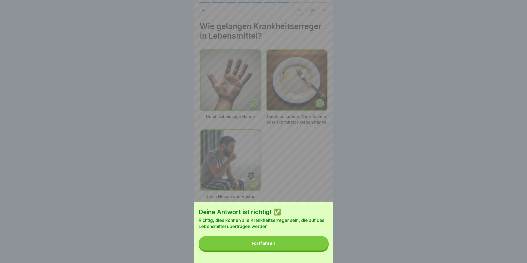
click at [288, 250] on button "Fortfahren" at bounding box center [263, 243] width 130 height 14
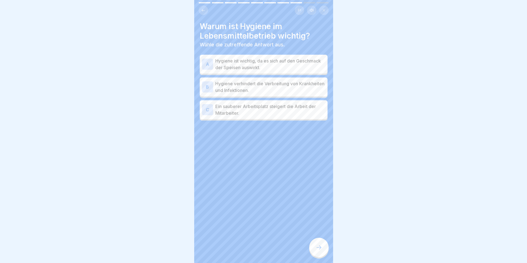
click at [237, 89] on p "Hygiene verhindert die Verbreitung von Krankheiten und Infektionen." at bounding box center [270, 86] width 110 height 13
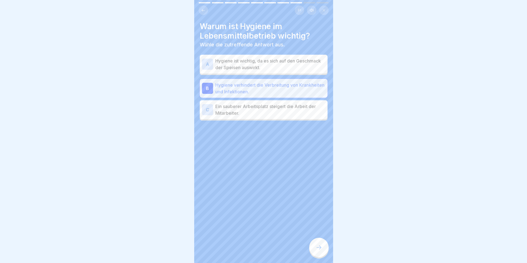
click at [223, 66] on p "Hygiene ist wichtig, da es sich auf den Geschmack der Speisen auswirkt." at bounding box center [270, 63] width 110 height 13
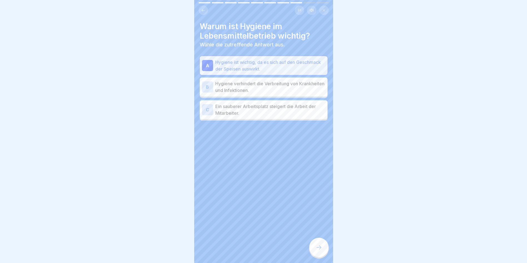
click at [222, 108] on p "Ein sauberer Arbeitsplatz steigert die Arbeit der Mitarbeiter." at bounding box center [270, 109] width 110 height 13
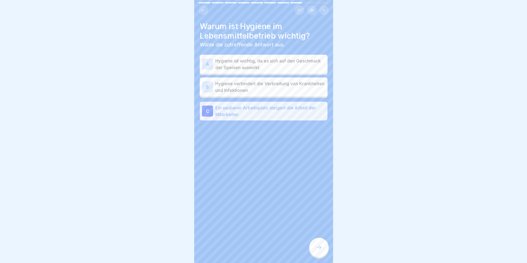
click at [248, 92] on p "Hygiene verhindert die Verbreitung von Krankheiten und Infektionen." at bounding box center [270, 86] width 110 height 13
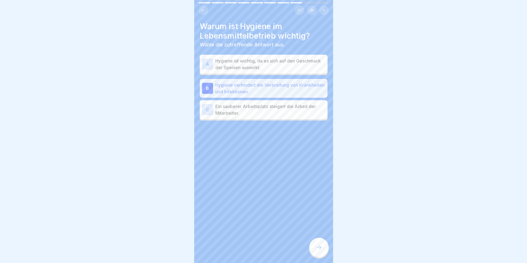
click at [318, 251] on icon at bounding box center [318, 247] width 7 height 7
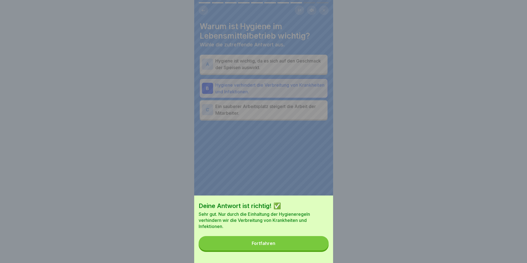
click at [298, 248] on button "Fortfahren" at bounding box center [263, 243] width 130 height 14
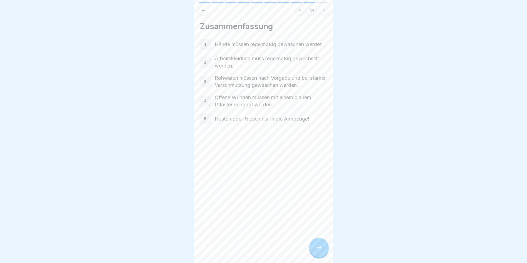
click at [322, 255] on div at bounding box center [318, 247] width 19 height 19
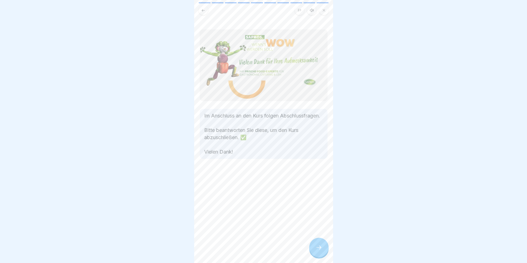
click at [322, 255] on div at bounding box center [318, 247] width 19 height 19
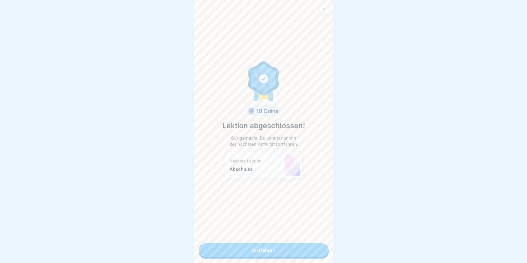
click at [297, 254] on link "Fortfahren" at bounding box center [263, 250] width 130 height 14
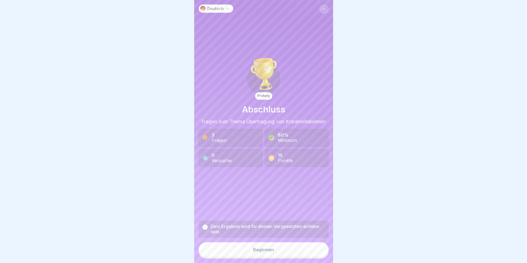
click at [297, 254] on button "Beginnen" at bounding box center [263, 249] width 130 height 15
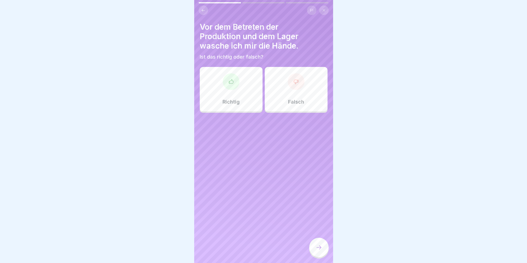
click at [218, 87] on div "Richtig" at bounding box center [231, 89] width 63 height 44
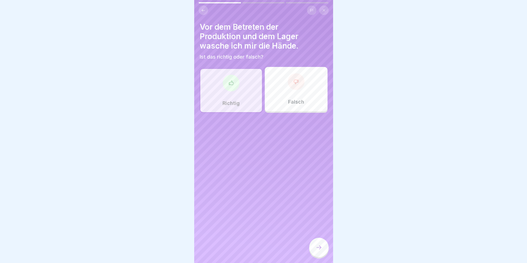
click at [315, 254] on div at bounding box center [318, 247] width 19 height 19
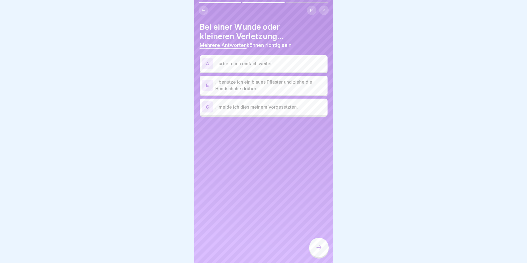
click at [266, 85] on p "...benutze ich ein blaues Pflaster und ziehe die Handschuhe drüber." at bounding box center [270, 85] width 110 height 13
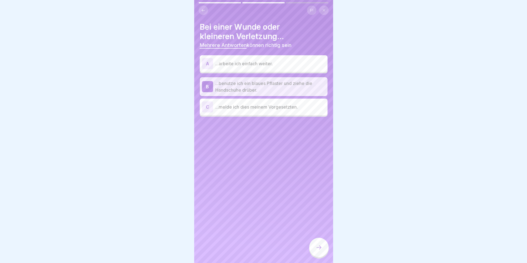
click at [268, 106] on p "...melde ich dies meinem Vorgesetzten." at bounding box center [270, 107] width 110 height 7
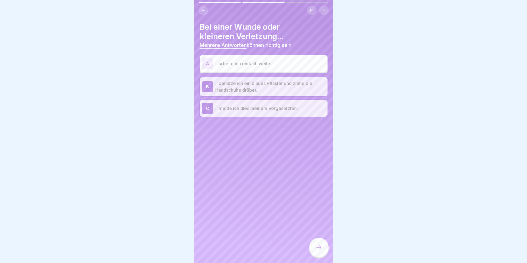
click at [322, 250] on icon at bounding box center [318, 247] width 7 height 7
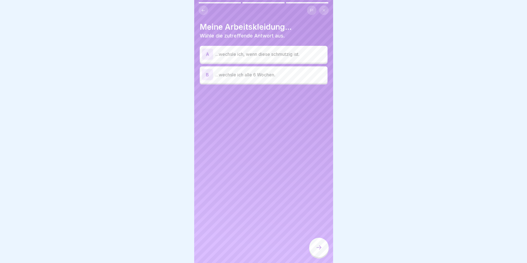
click at [246, 52] on p "...wechsle ich, wenn diese schmutzig ist." at bounding box center [270, 54] width 110 height 7
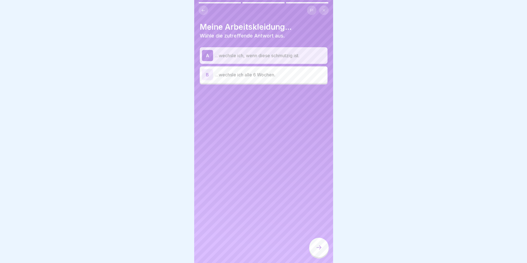
click at [320, 250] on icon at bounding box center [318, 247] width 7 height 7
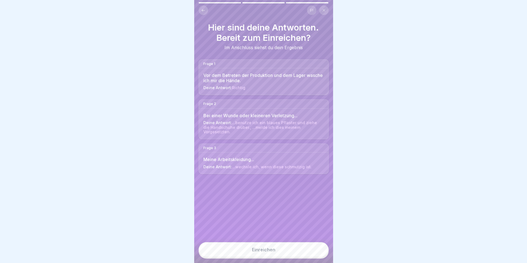
click at [294, 250] on button "Einreichen" at bounding box center [263, 249] width 130 height 15
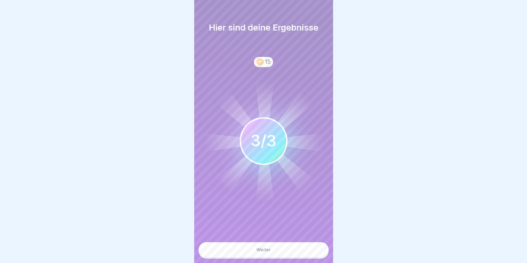
click at [250, 257] on button "Weiter" at bounding box center [263, 249] width 130 height 15
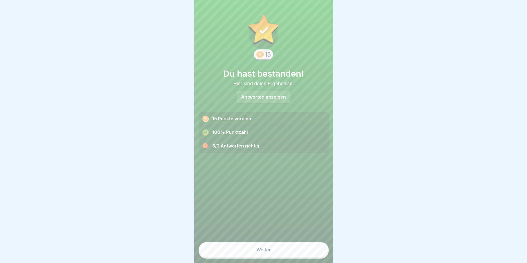
click at [252, 257] on button "Weiter" at bounding box center [263, 249] width 130 height 15
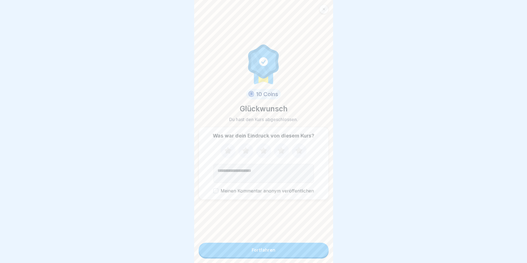
click at [252, 257] on button "Fortfahren" at bounding box center [263, 250] width 130 height 14
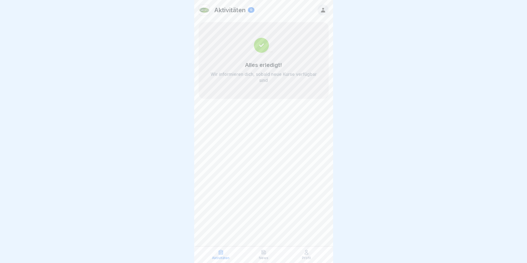
scroll to position [4, 0]
